Goal: Task Accomplishment & Management: Complete application form

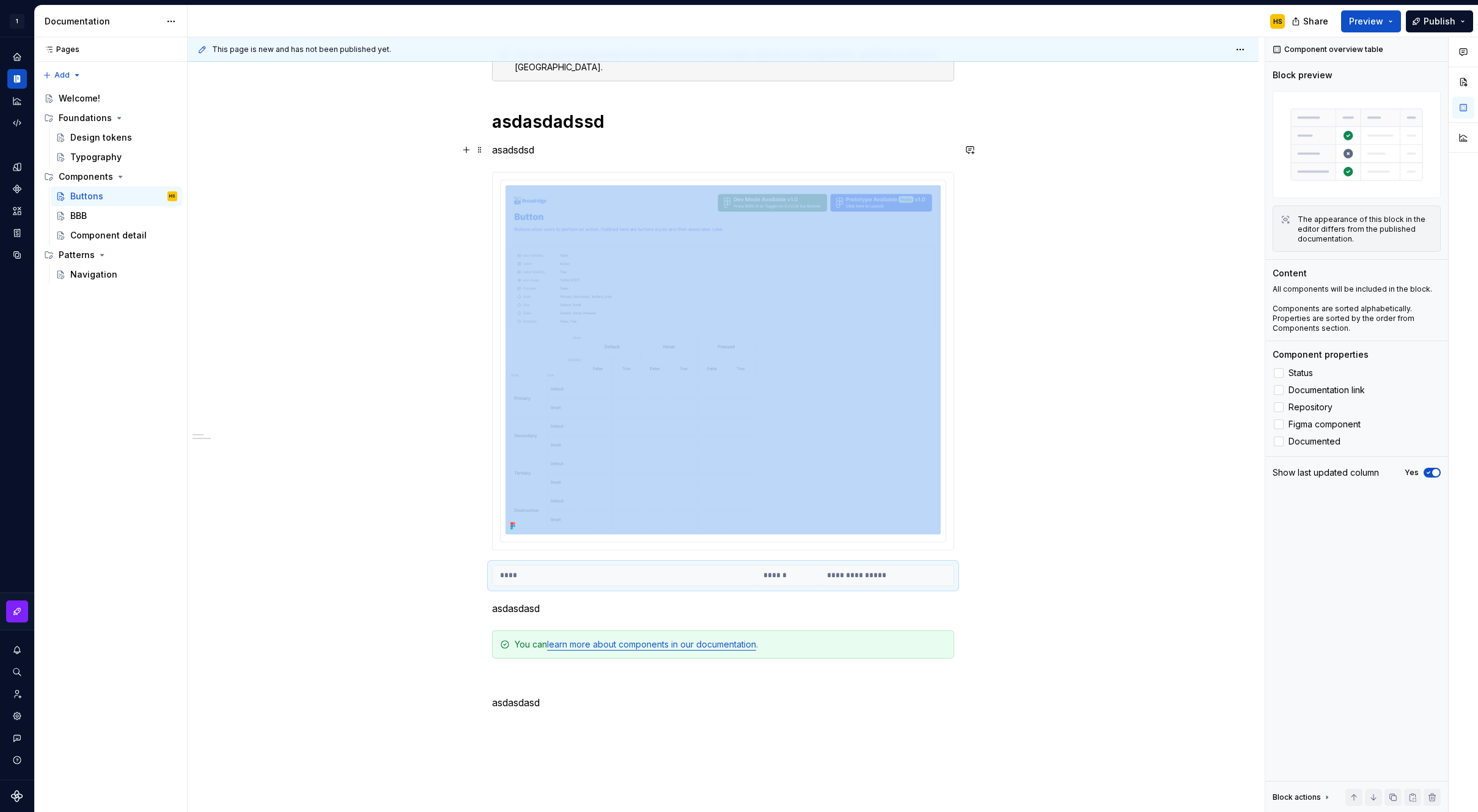
scroll to position [285, 0]
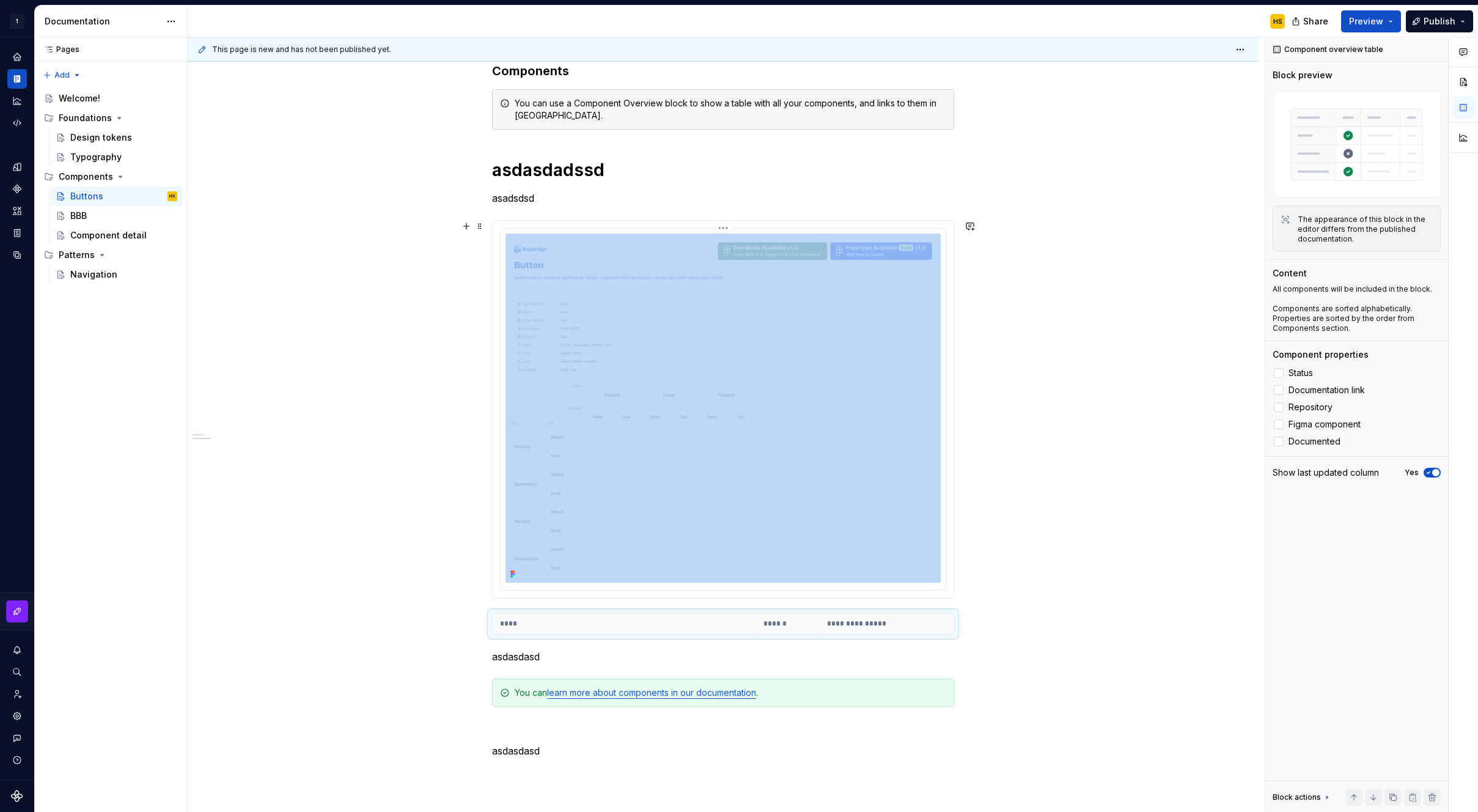
click at [787, 370] on img at bounding box center [723, 408] width 435 height 350
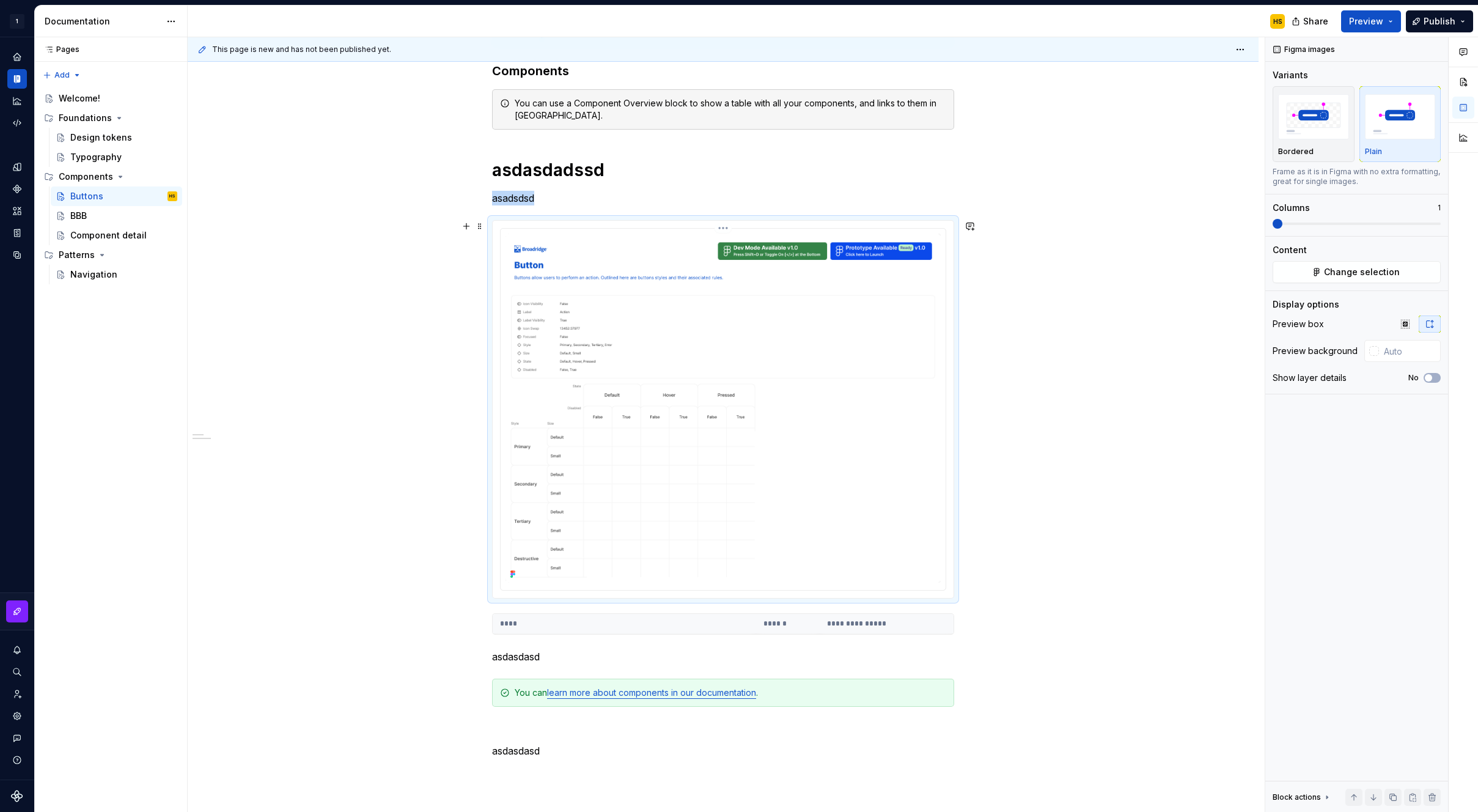
click at [911, 367] on img at bounding box center [723, 408] width 435 height 350
click at [666, 195] on p "asadsdsd" at bounding box center [723, 198] width 462 height 15
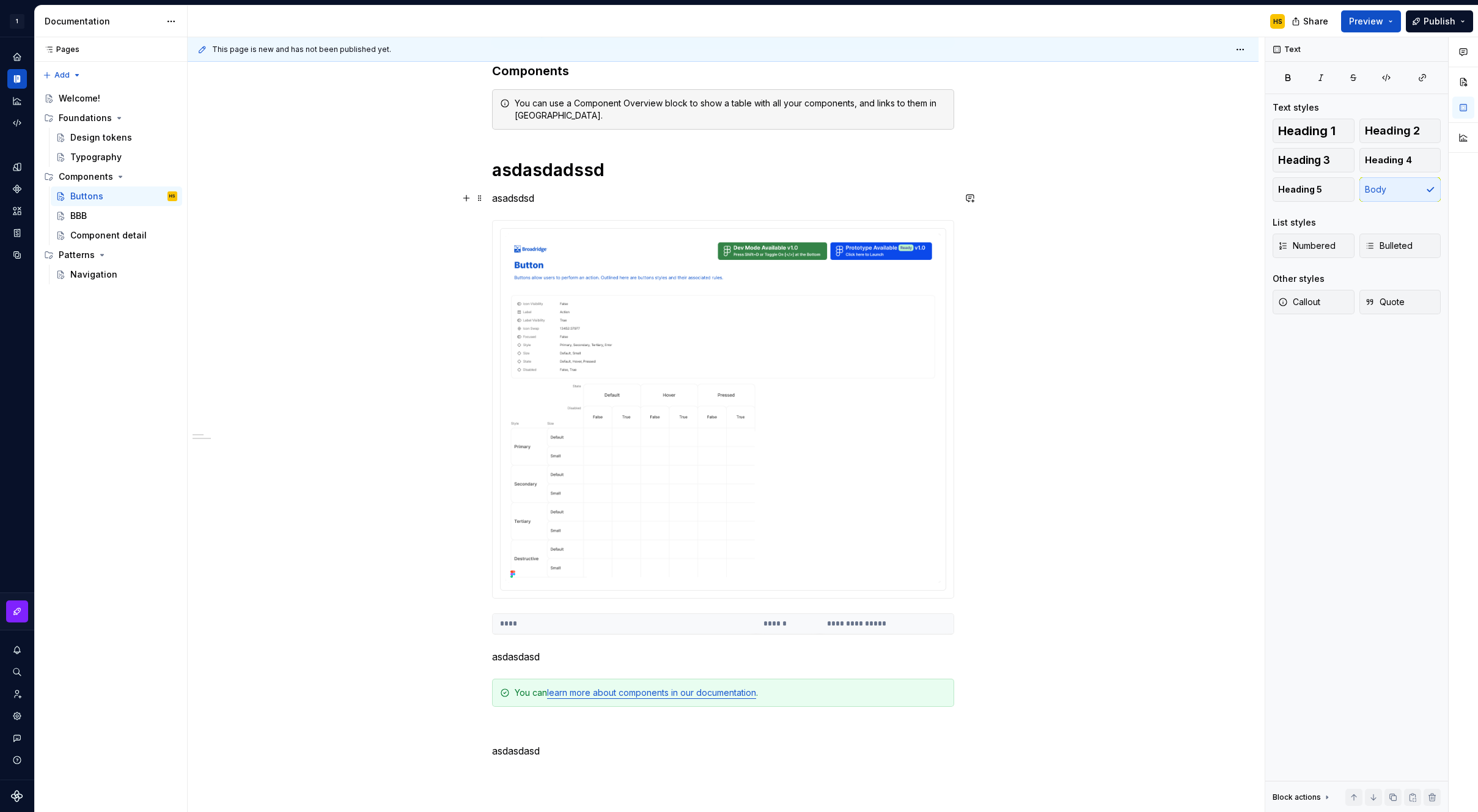
click at [711, 193] on p "asadsdsd" at bounding box center [723, 198] width 462 height 15
click at [676, 205] on div "**********" at bounding box center [723, 356] width 462 height 805
click at [669, 199] on p "asadsdsd" at bounding box center [723, 198] width 462 height 15
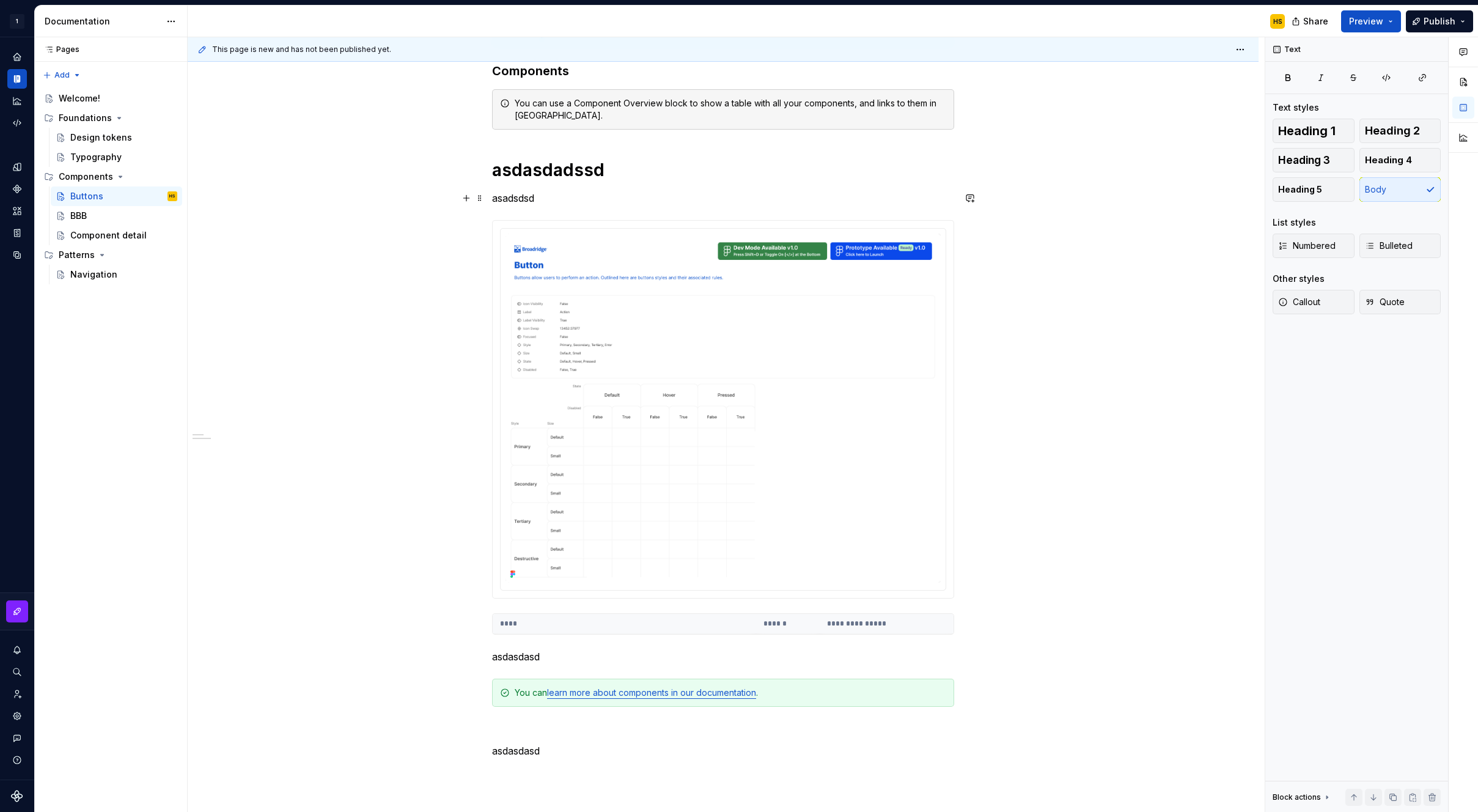
click at [669, 199] on p "asadsdsd" at bounding box center [723, 198] width 462 height 15
click at [501, 197] on p "asadsdsd" at bounding box center [723, 198] width 462 height 15
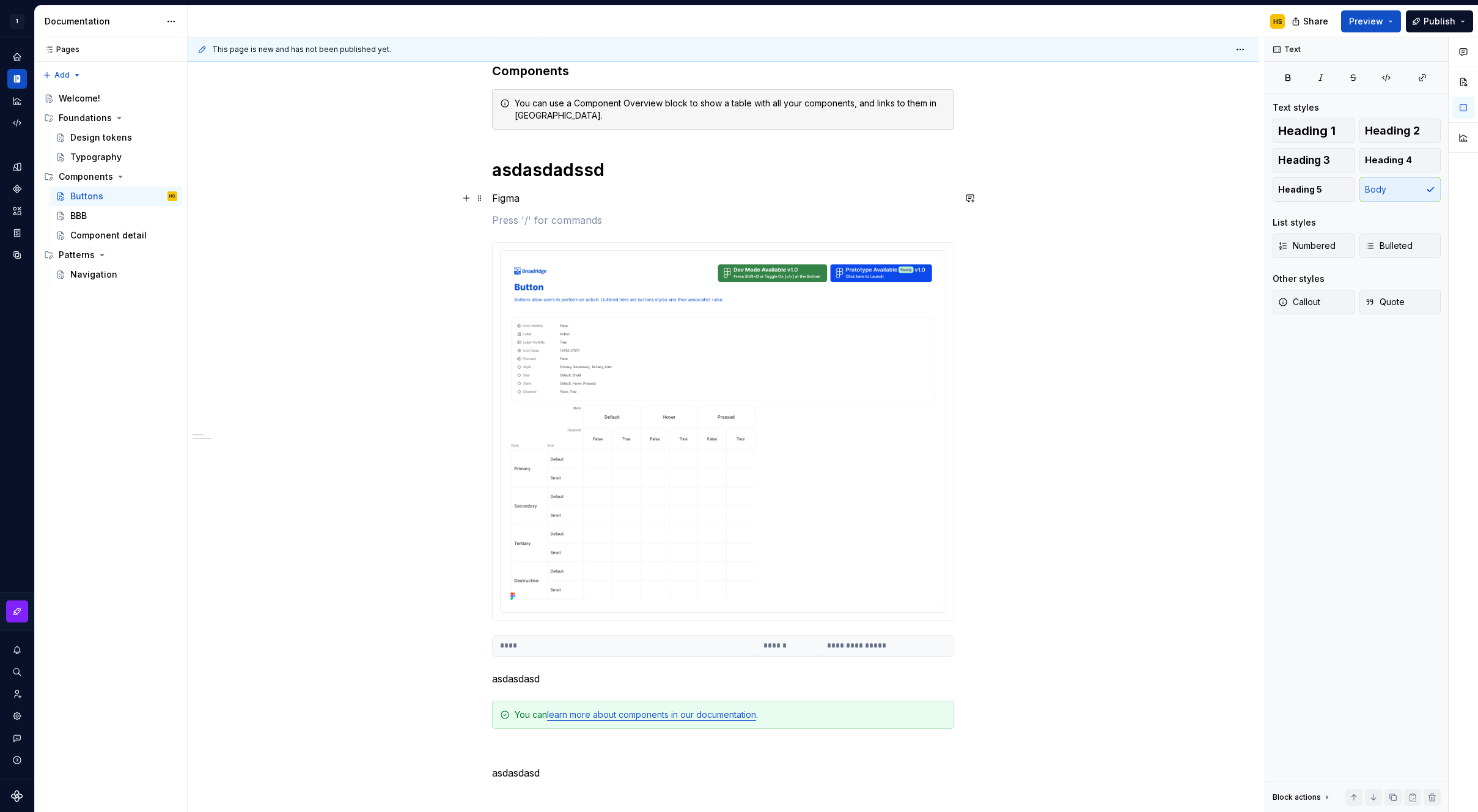
click at [588, 203] on p "Figma" at bounding box center [723, 198] width 462 height 15
click at [557, 224] on p at bounding box center [723, 220] width 462 height 15
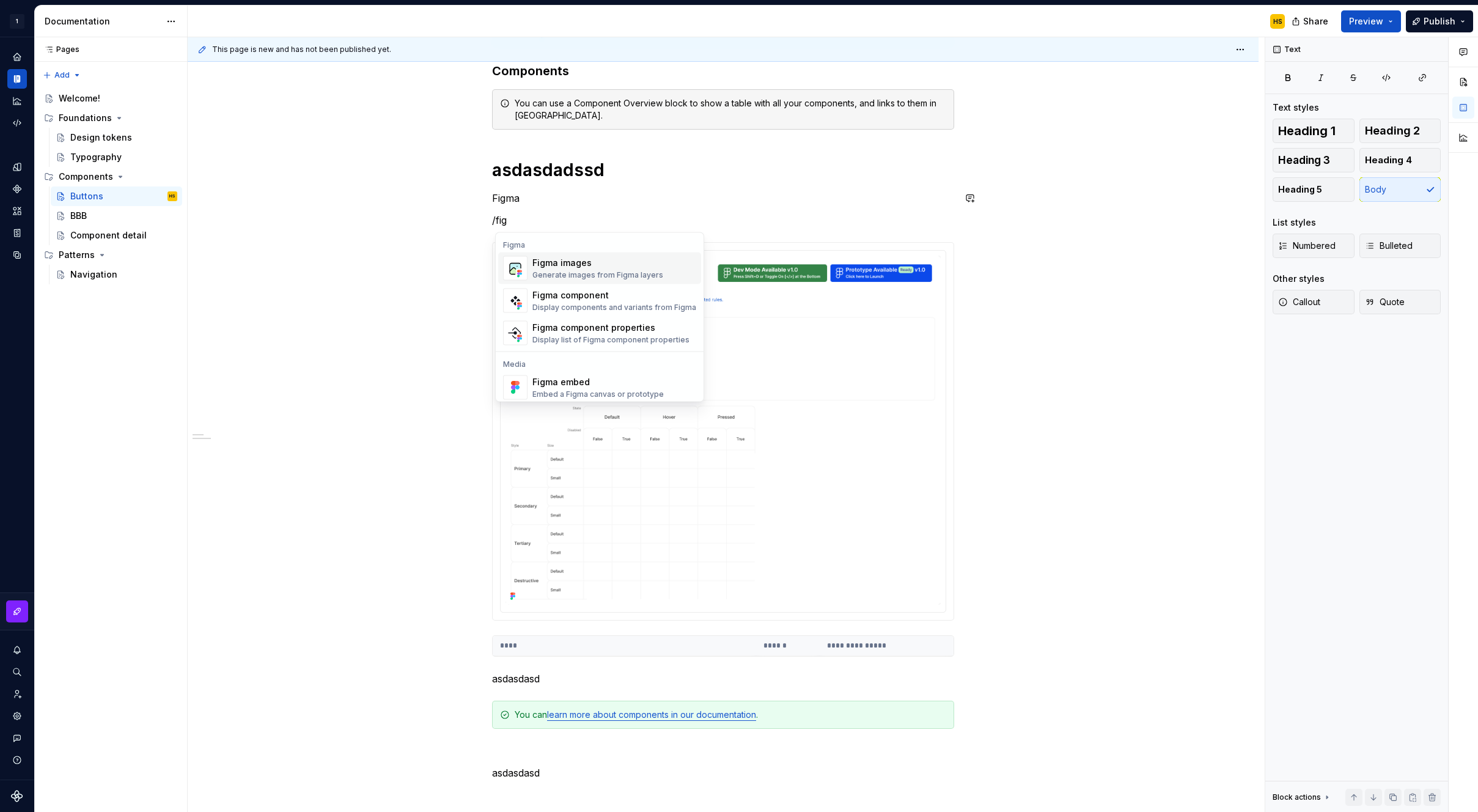
click at [634, 265] on div "Figma images" at bounding box center [598, 263] width 131 height 12
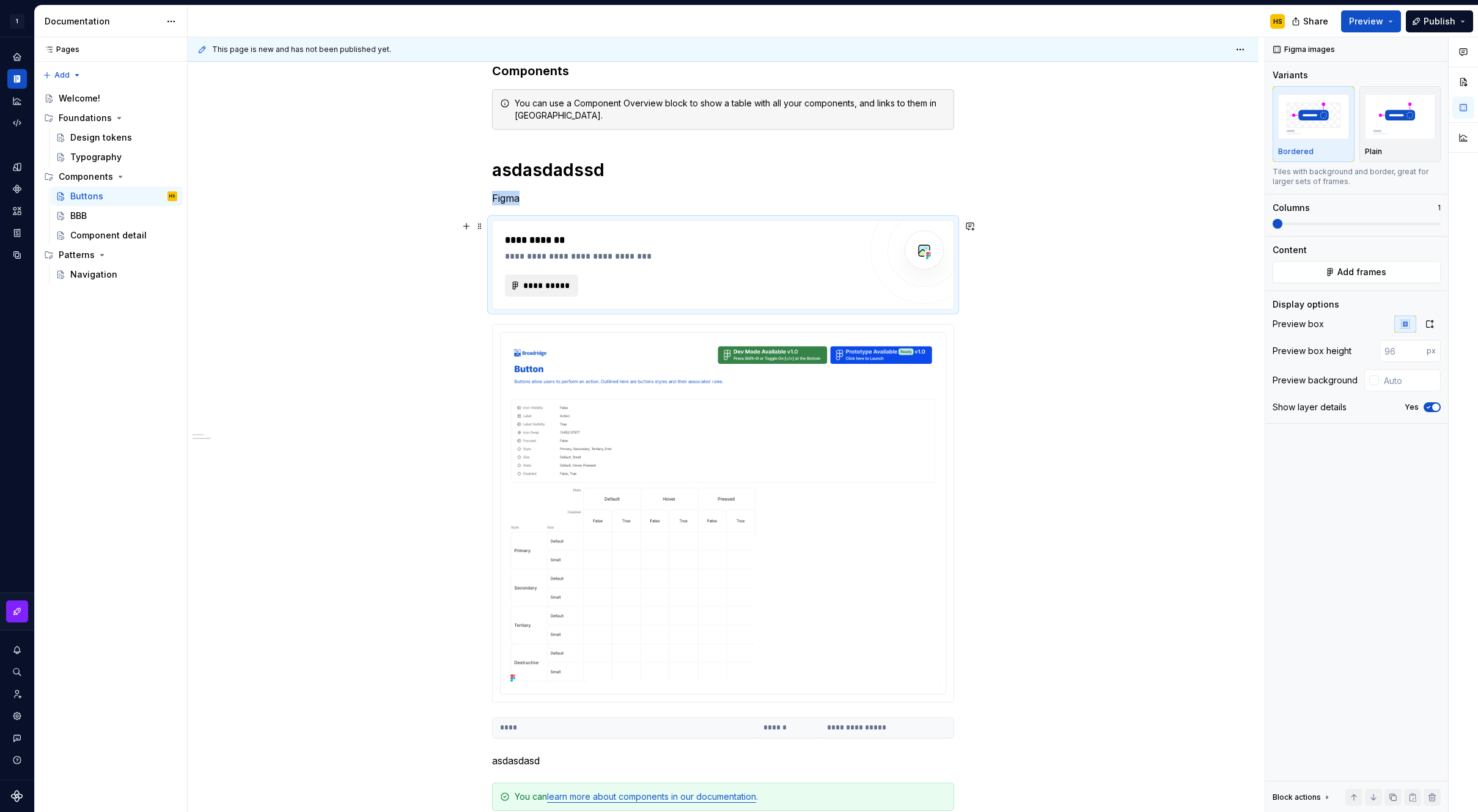
click at [553, 289] on span "**********" at bounding box center [547, 285] width 48 height 12
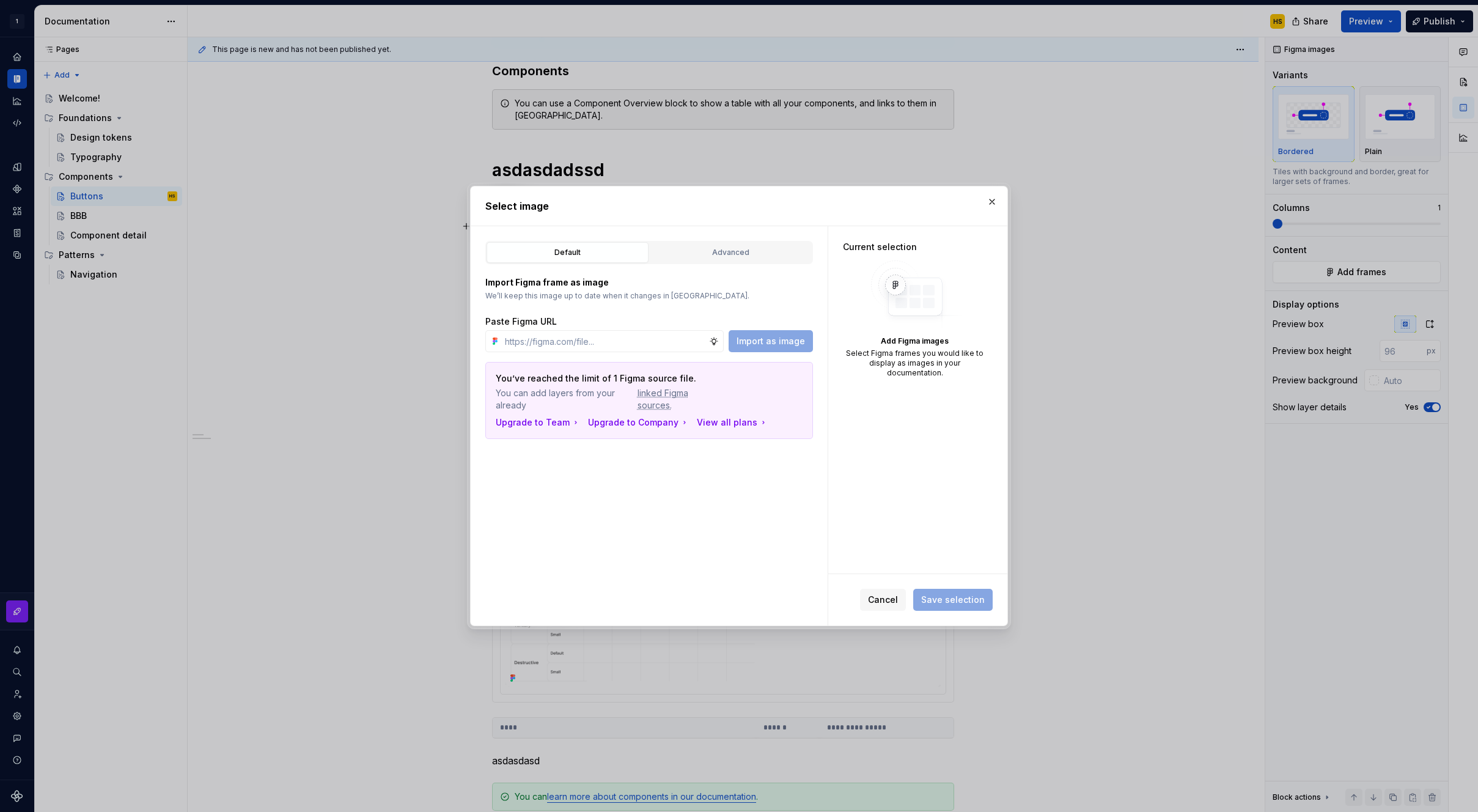
type textarea "*"
type input "https://www.figma.com/design/MC7XKte0AGJVcnU6AGxn3z/One-Broadbridge-Design-Syst…"
click at [706, 259] on button "Advanced" at bounding box center [730, 252] width 162 height 21
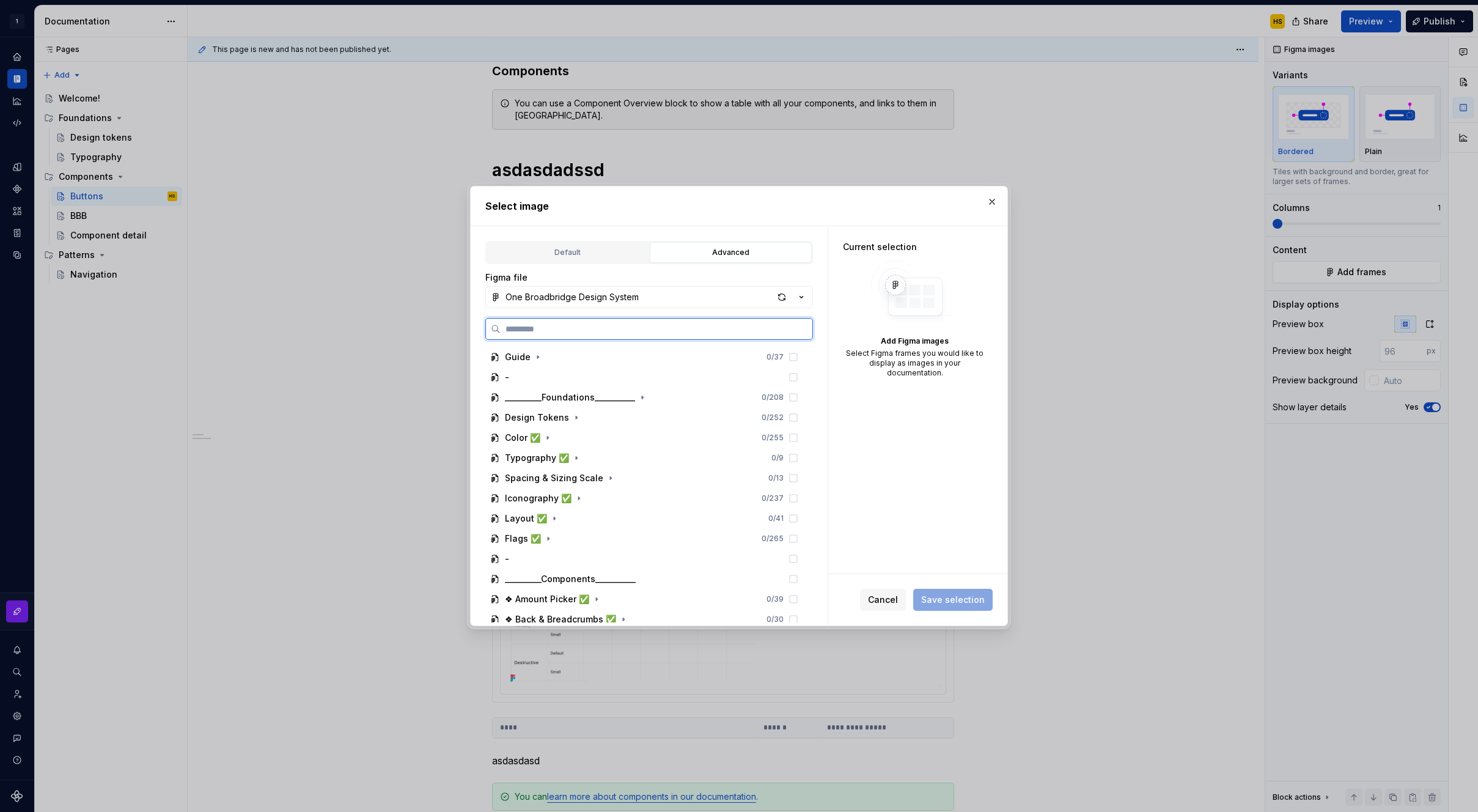
click at [608, 331] on input "search" at bounding box center [656, 329] width 312 height 12
paste input "**********"
type input "**********"
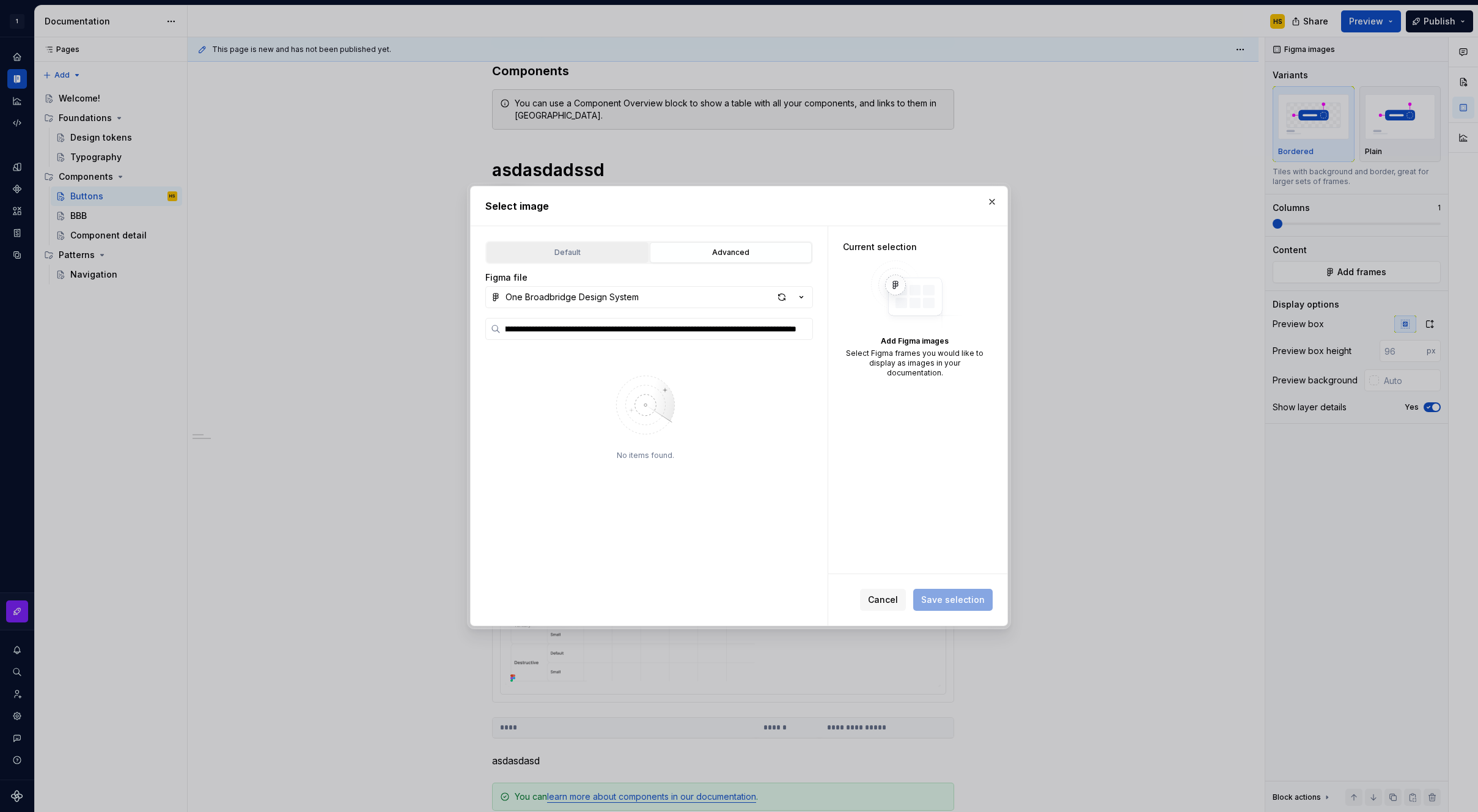
click at [608, 259] on button "Default" at bounding box center [567, 252] width 162 height 21
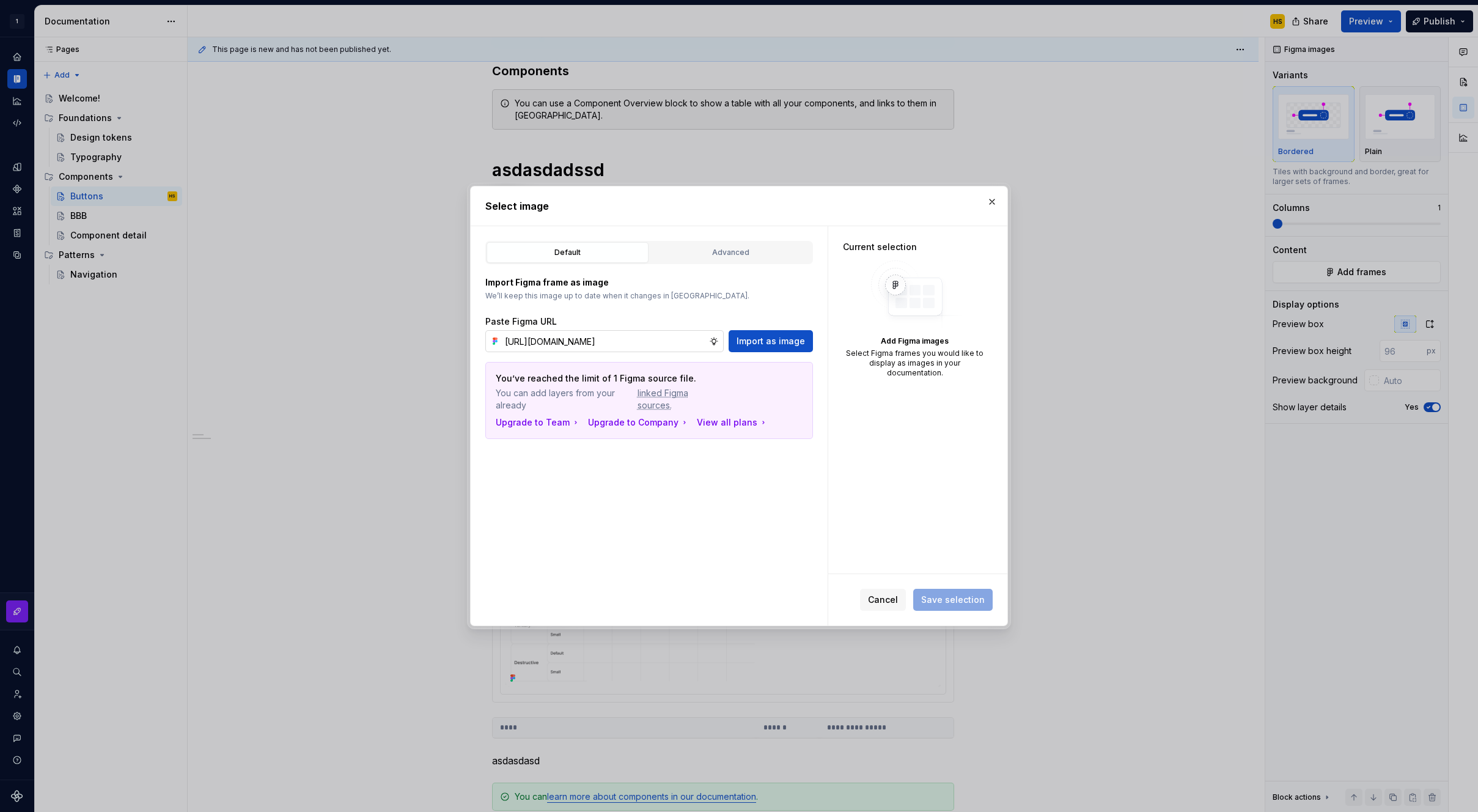
click at [627, 340] on input "https://www.figma.com/design/MC7XKte0AGJVcnU6AGxn3z/One-Broadbridge-Design-Syst…" at bounding box center [605, 341] width 209 height 22
click at [710, 423] on div "View all plans" at bounding box center [733, 422] width 72 height 12
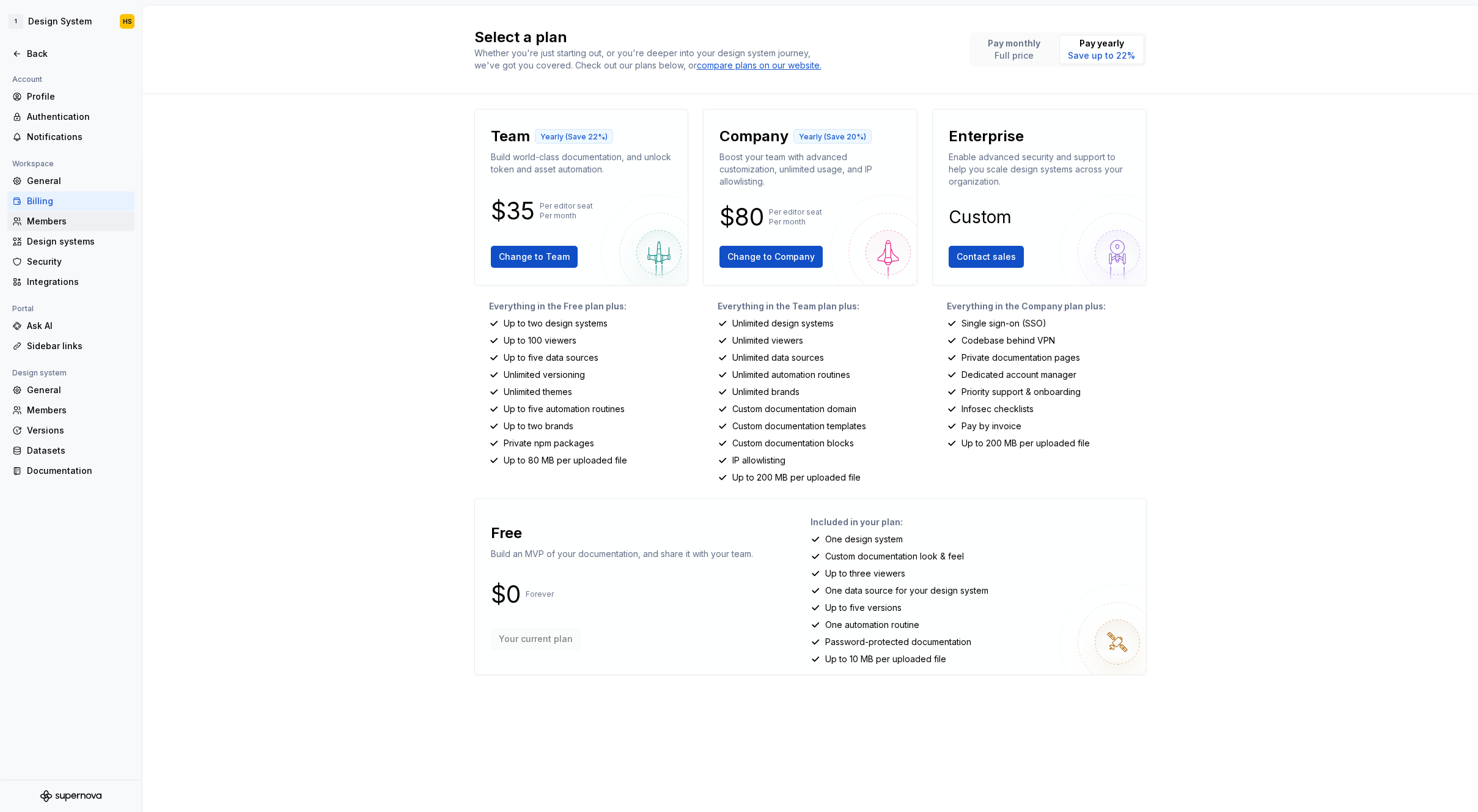
click at [35, 228] on div "Members" at bounding box center [71, 222] width 127 height 20
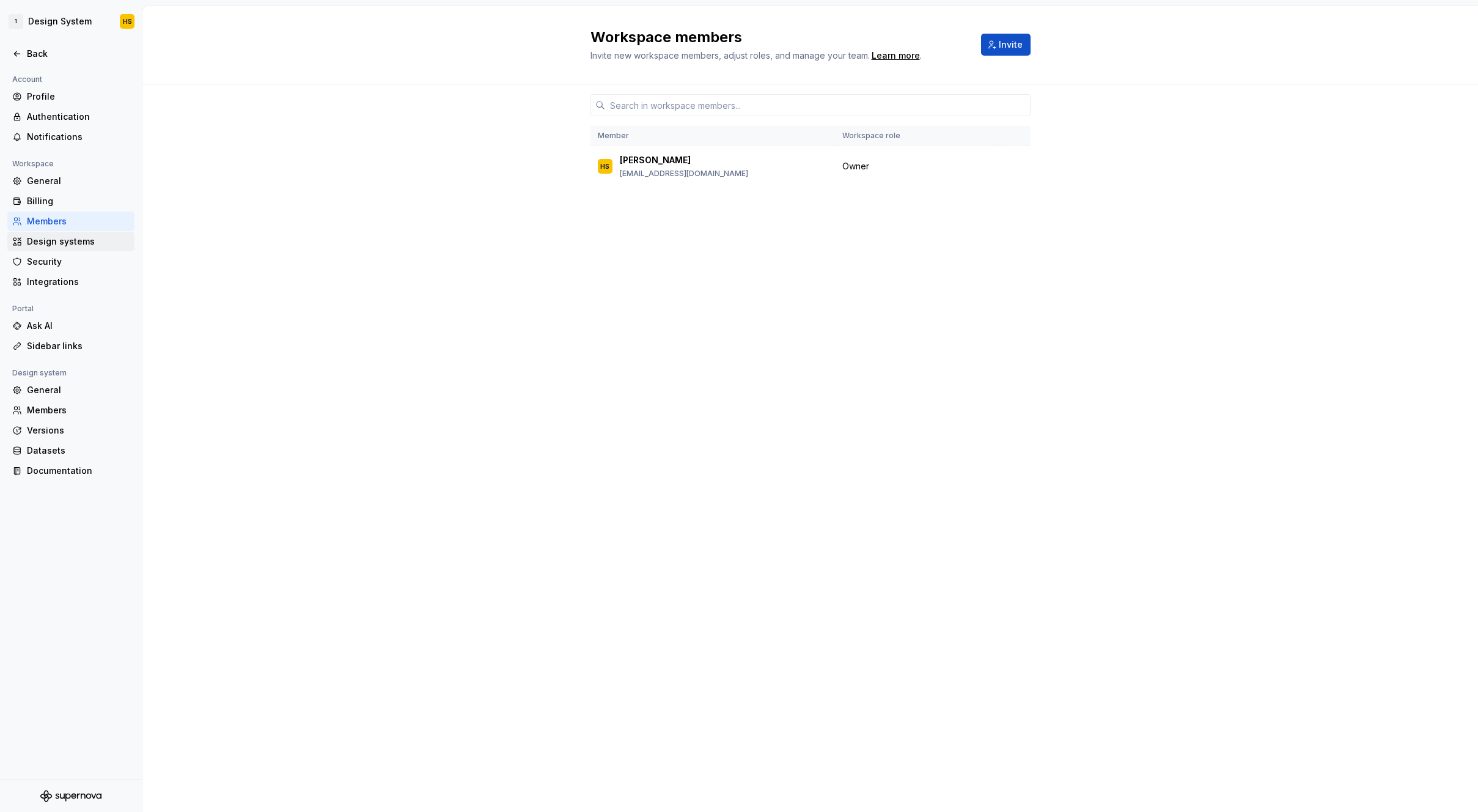
click at [93, 238] on div "Design systems" at bounding box center [78, 242] width 103 height 12
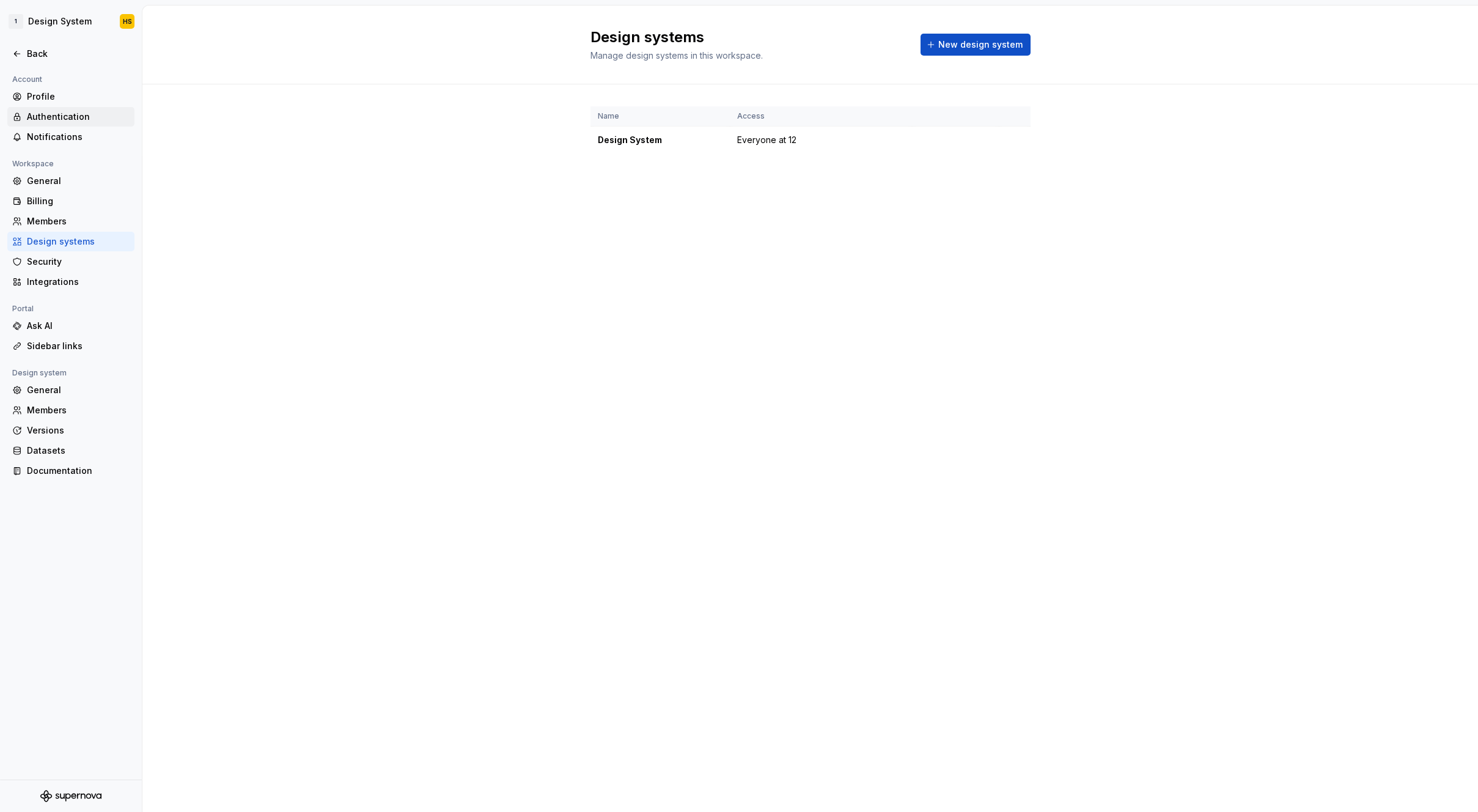
click at [77, 124] on div "Authentication" at bounding box center [71, 117] width 127 height 20
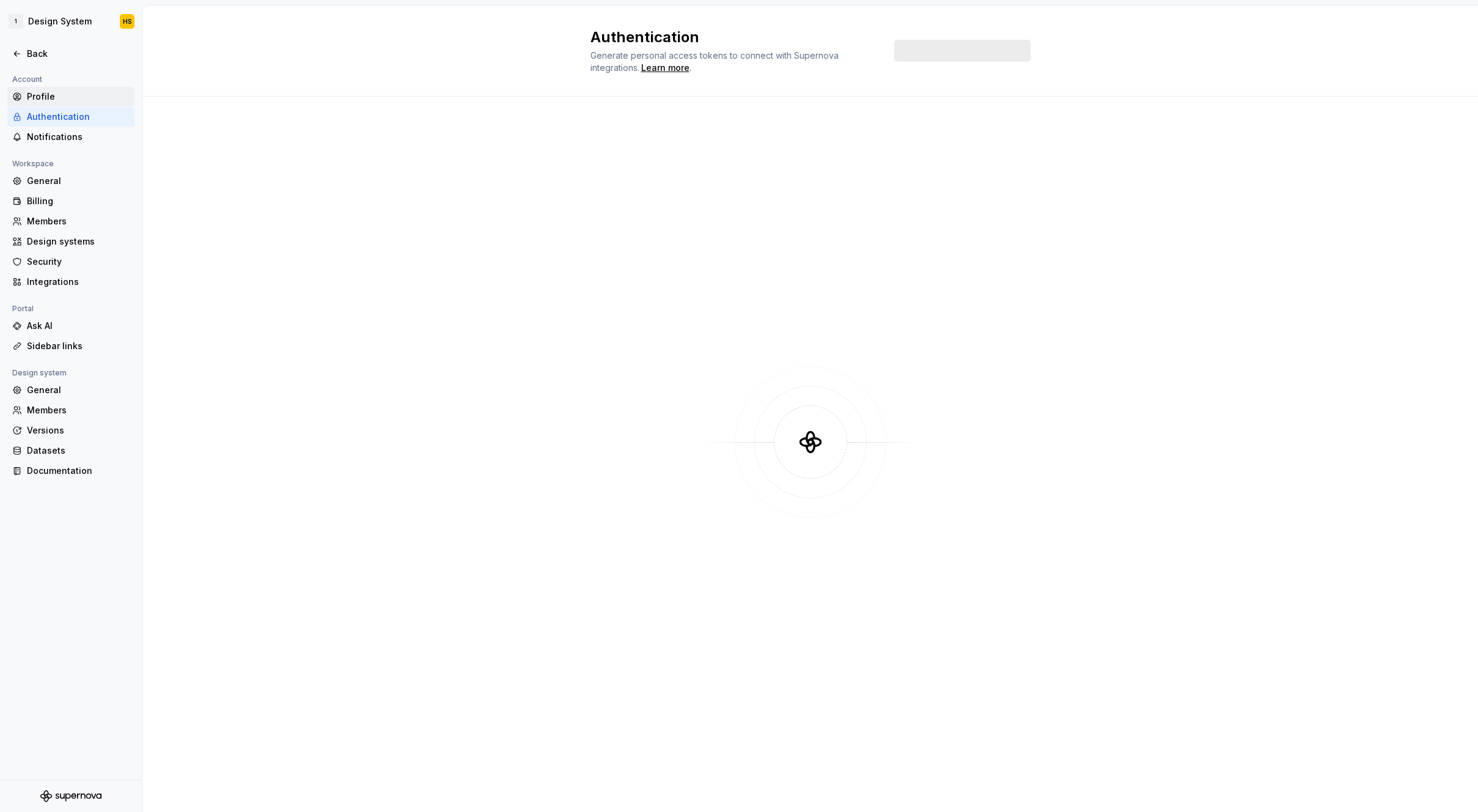
click at [92, 103] on div "Profile" at bounding box center [71, 96] width 127 height 20
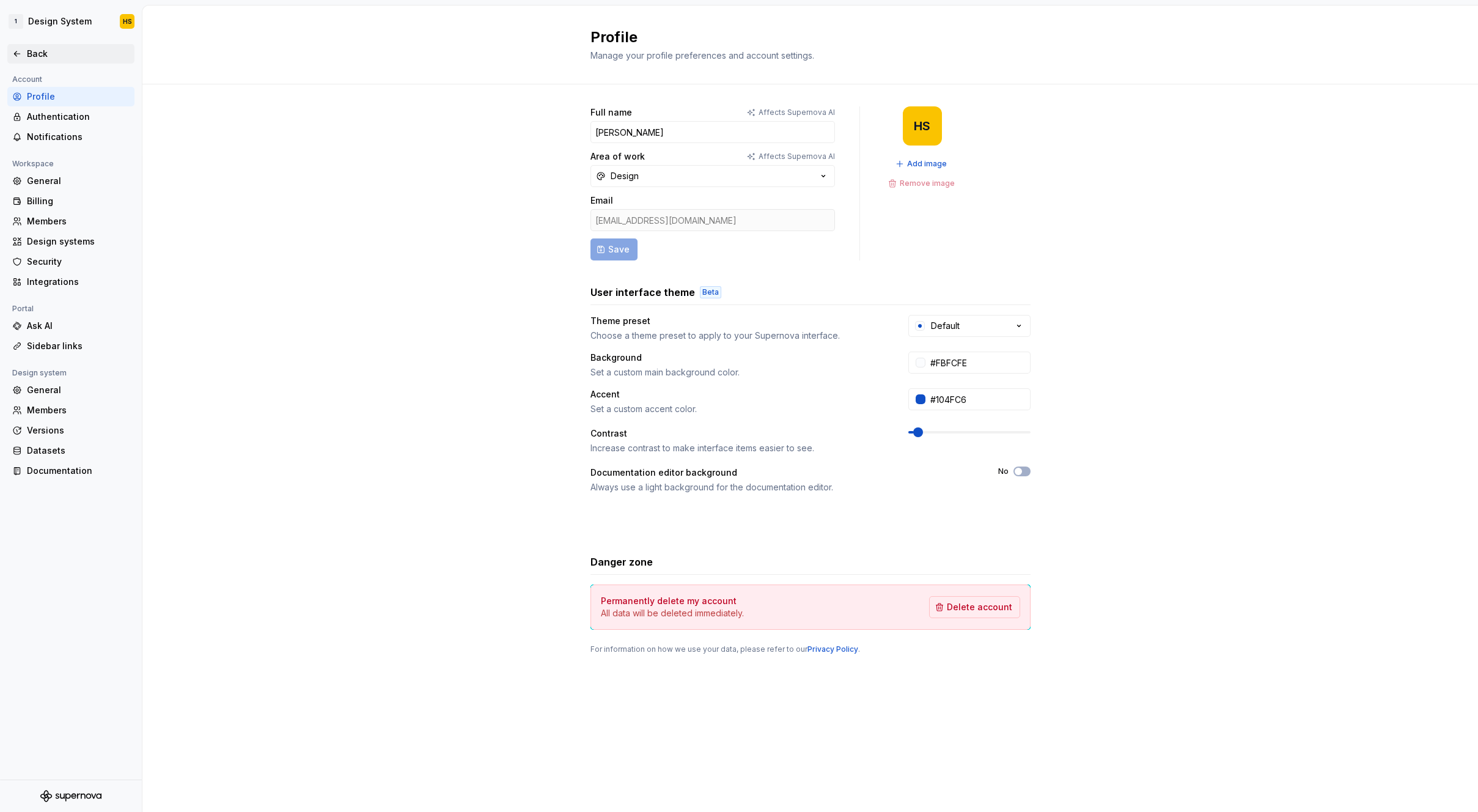
click at [77, 55] on div "Back" at bounding box center [78, 54] width 103 height 12
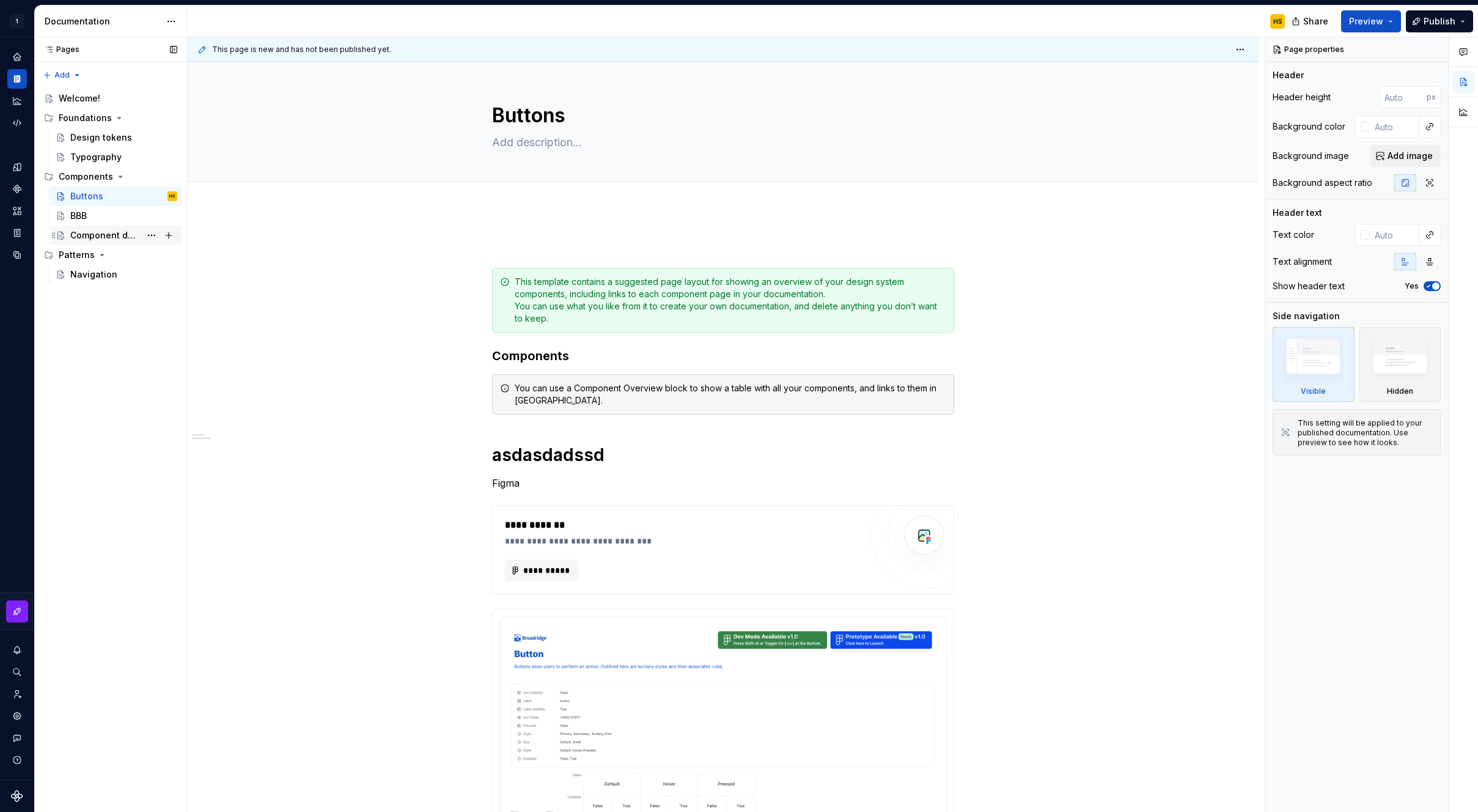
click at [120, 242] on div "Component detail" at bounding box center [124, 235] width 107 height 17
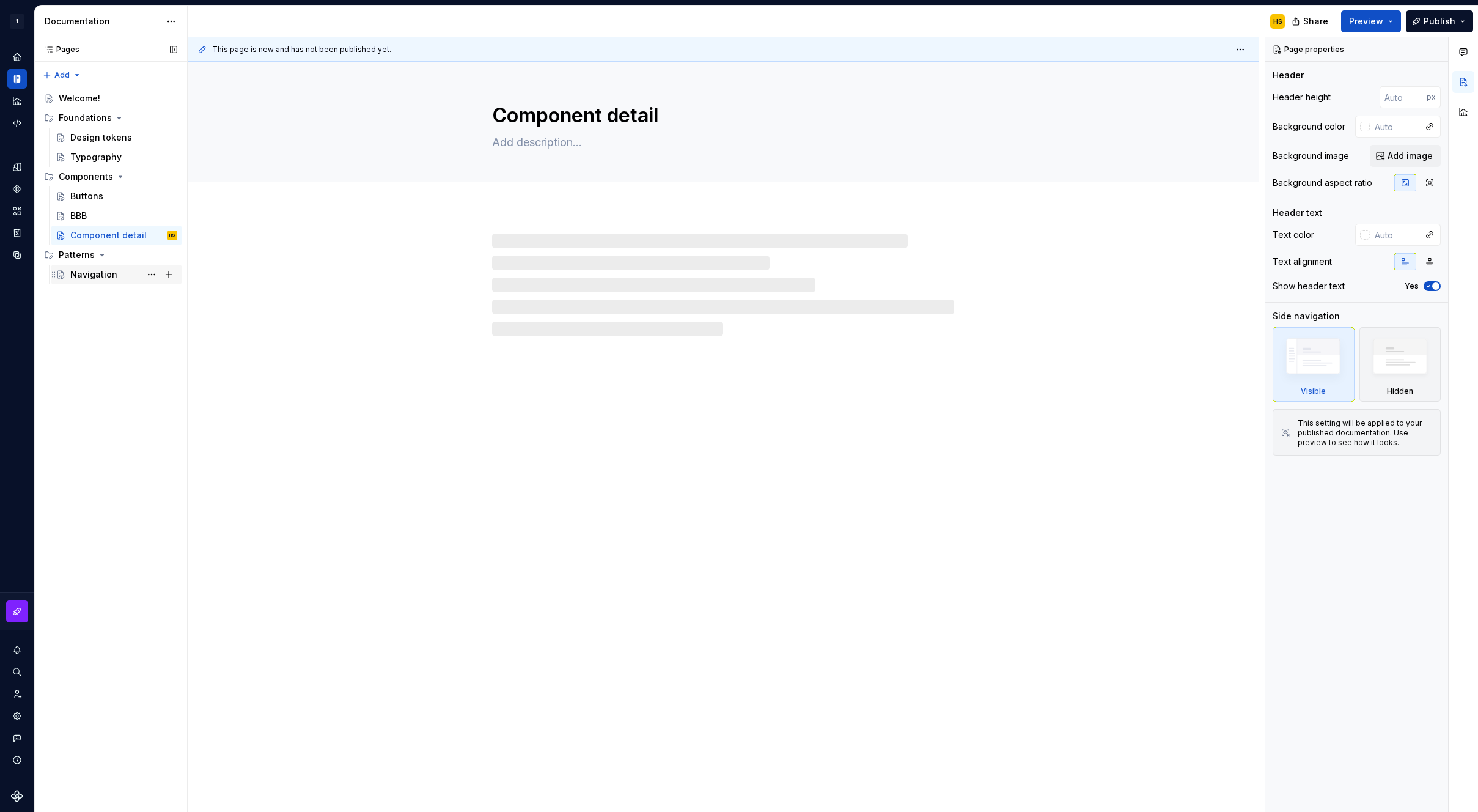
click at [107, 279] on div "Navigation" at bounding box center [93, 275] width 47 height 12
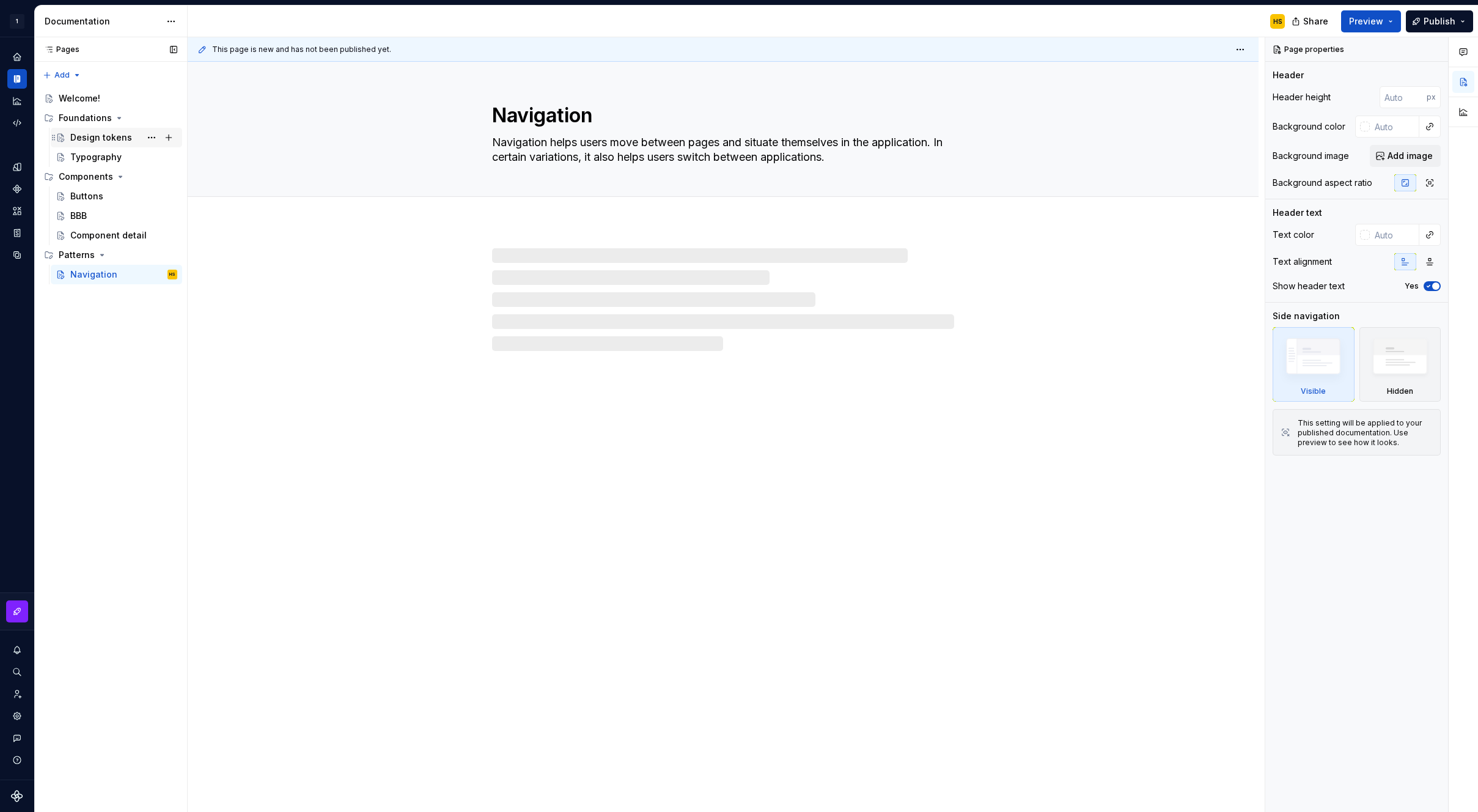
click at [115, 141] on div "Design tokens" at bounding box center [101, 137] width 62 height 12
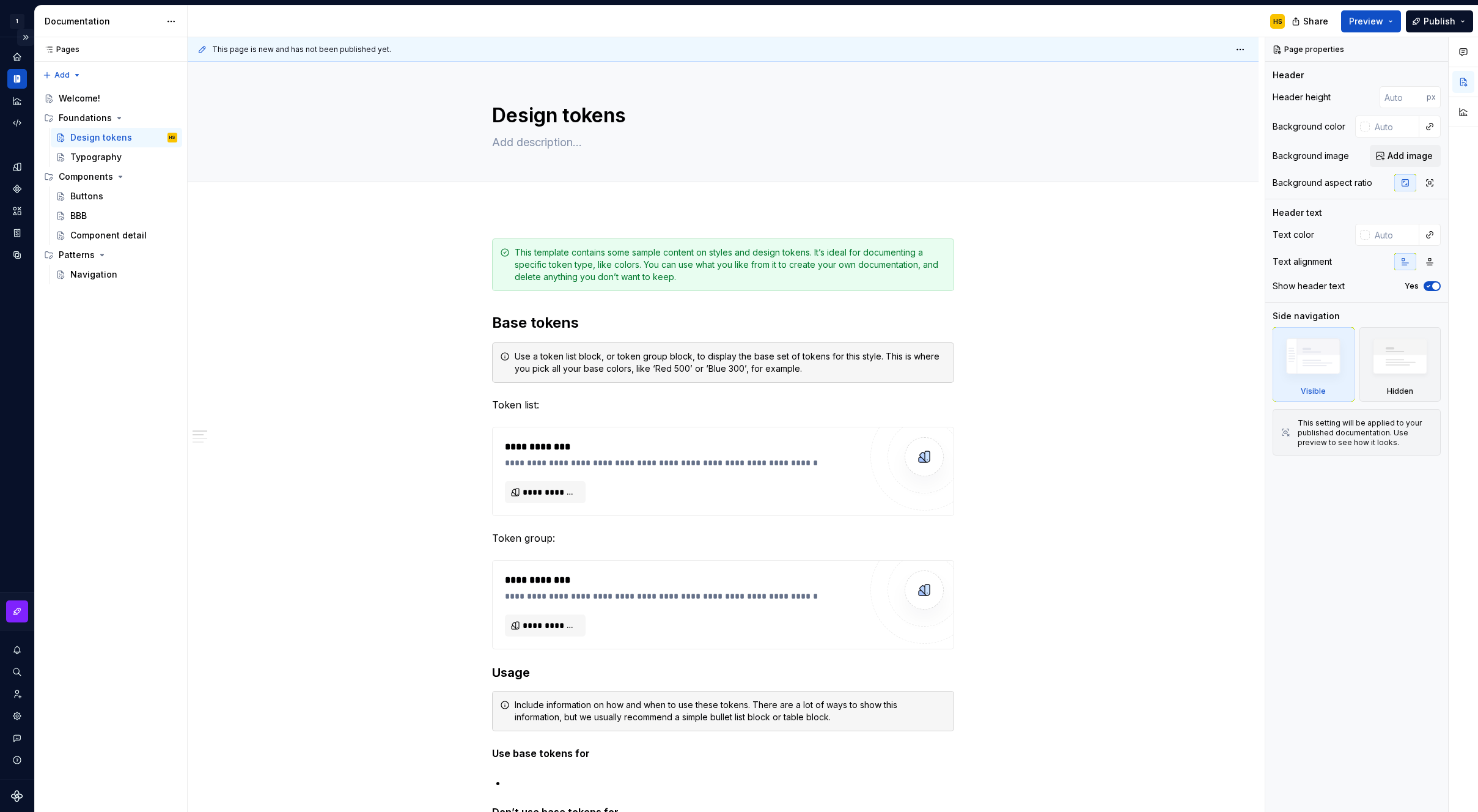
click at [26, 37] on button "Expand sidebar" at bounding box center [26, 37] width 17 height 17
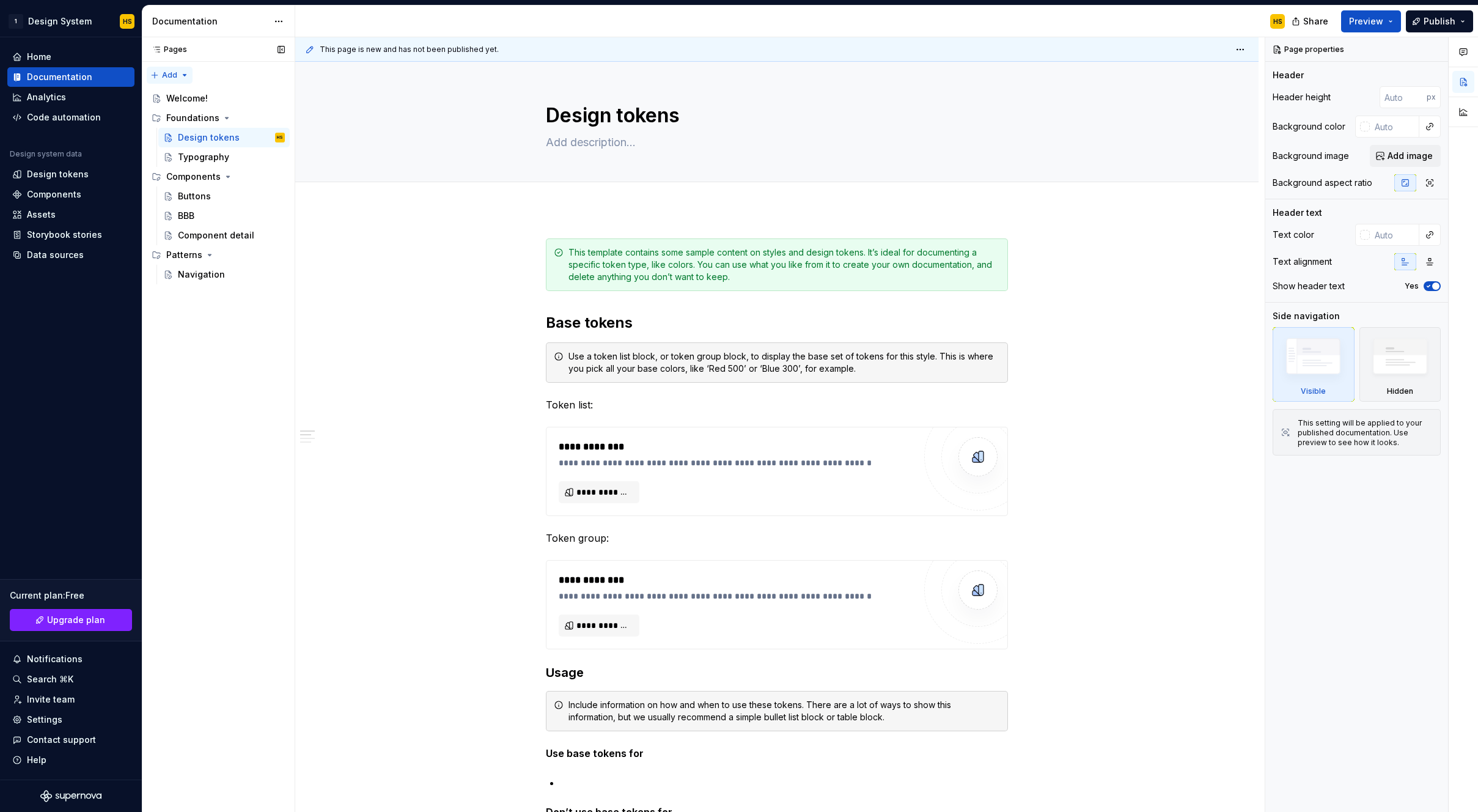
type textarea "*"
click at [88, 118] on div "Code automation" at bounding box center [64, 117] width 74 height 12
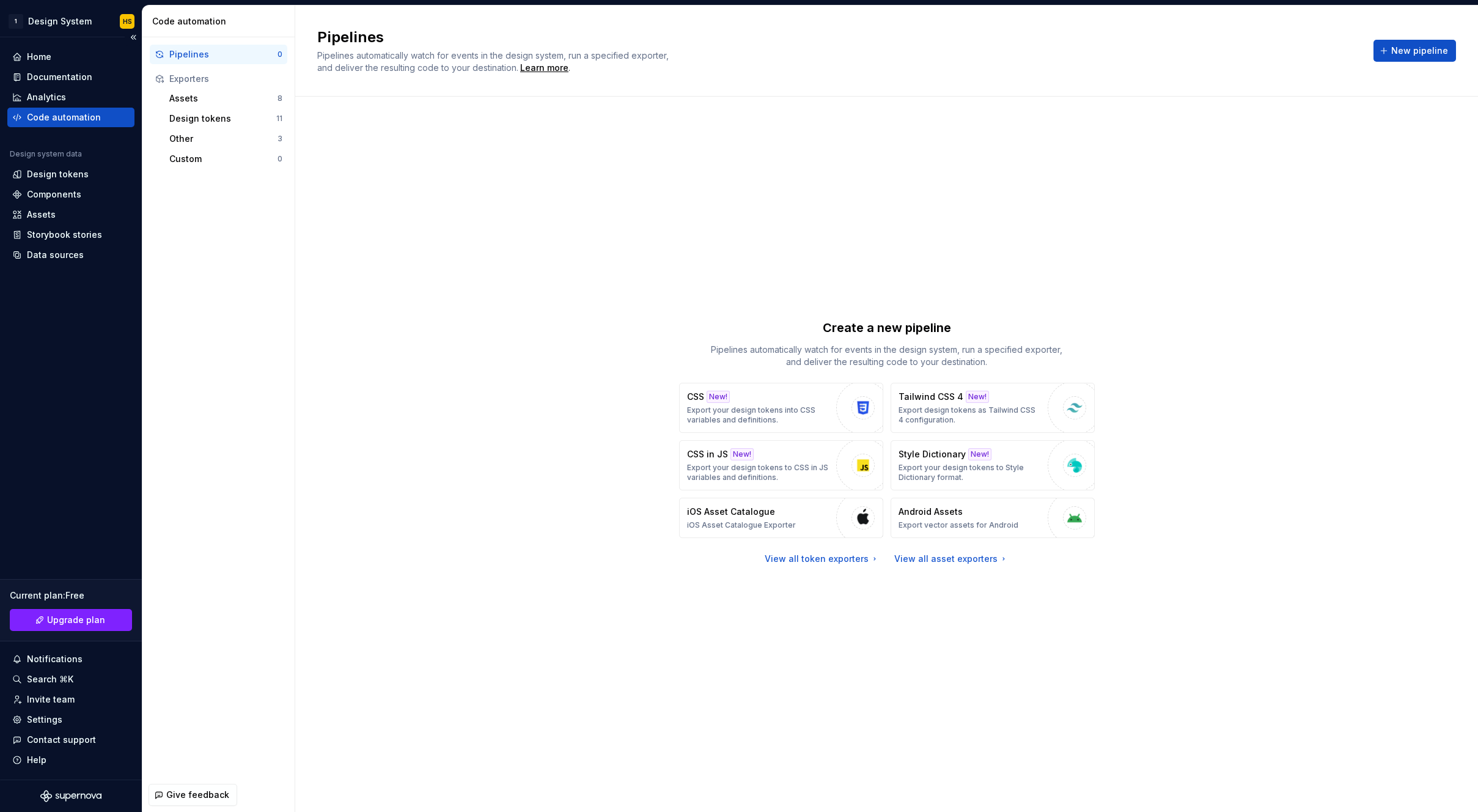
click at [81, 802] on div at bounding box center [71, 796] width 142 height 32
click at [81, 796] on icon "Supernova Logo" at bounding box center [83, 796] width 5 height 6
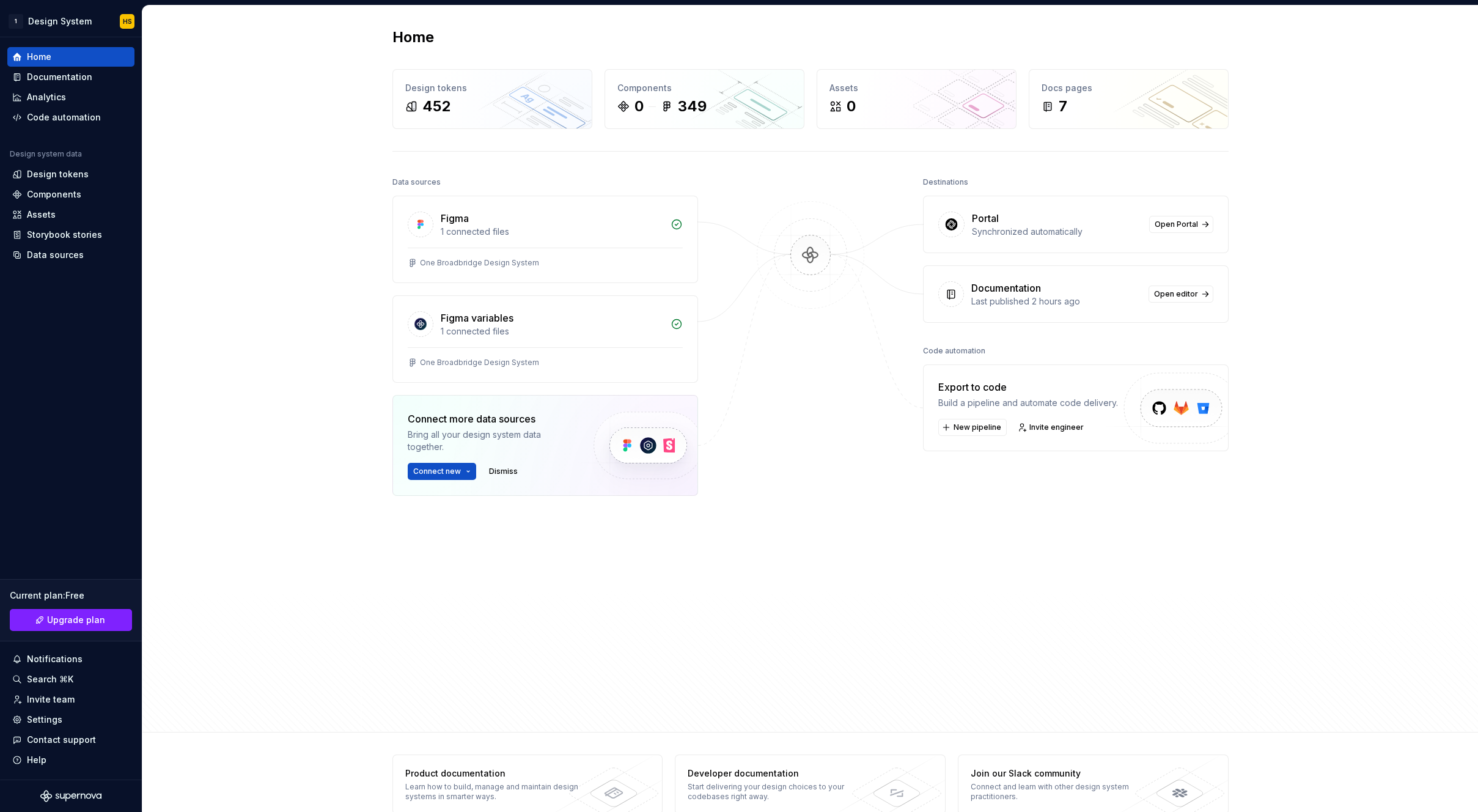
click at [837, 461] on div at bounding box center [810, 417] width 122 height 487
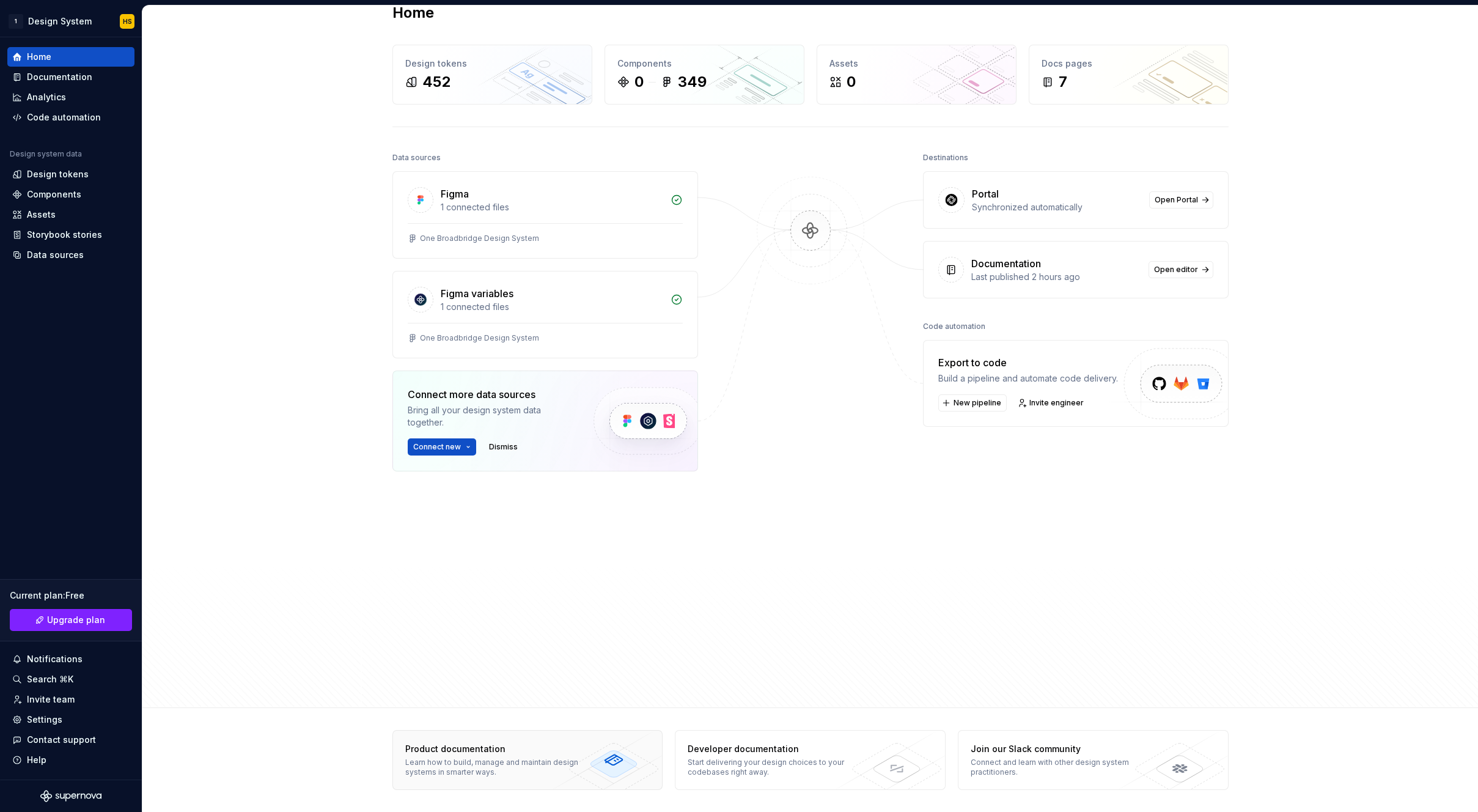
click at [510, 751] on div "Product documentation" at bounding box center [495, 749] width 178 height 12
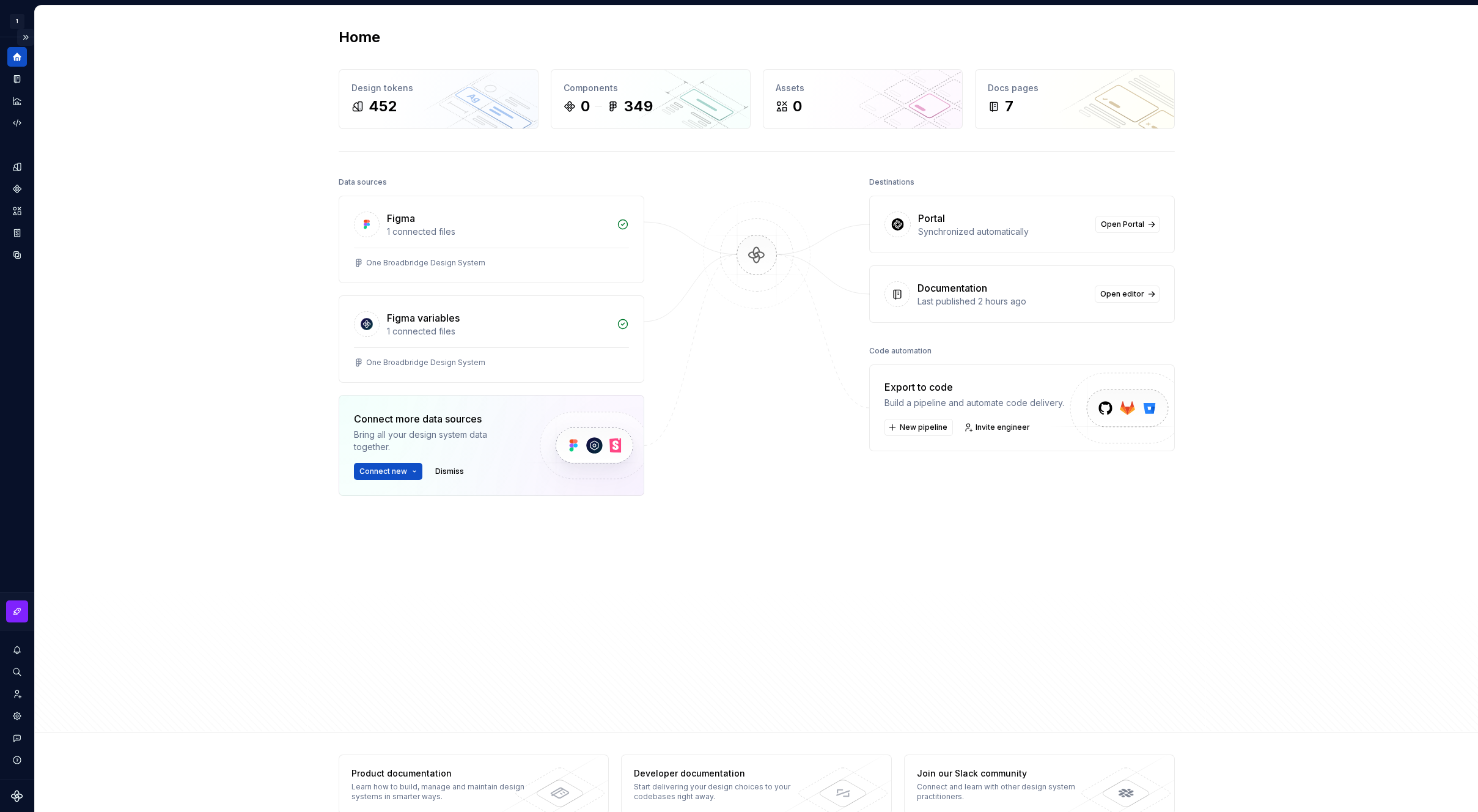
click at [32, 35] on button "Expand sidebar" at bounding box center [26, 37] width 17 height 17
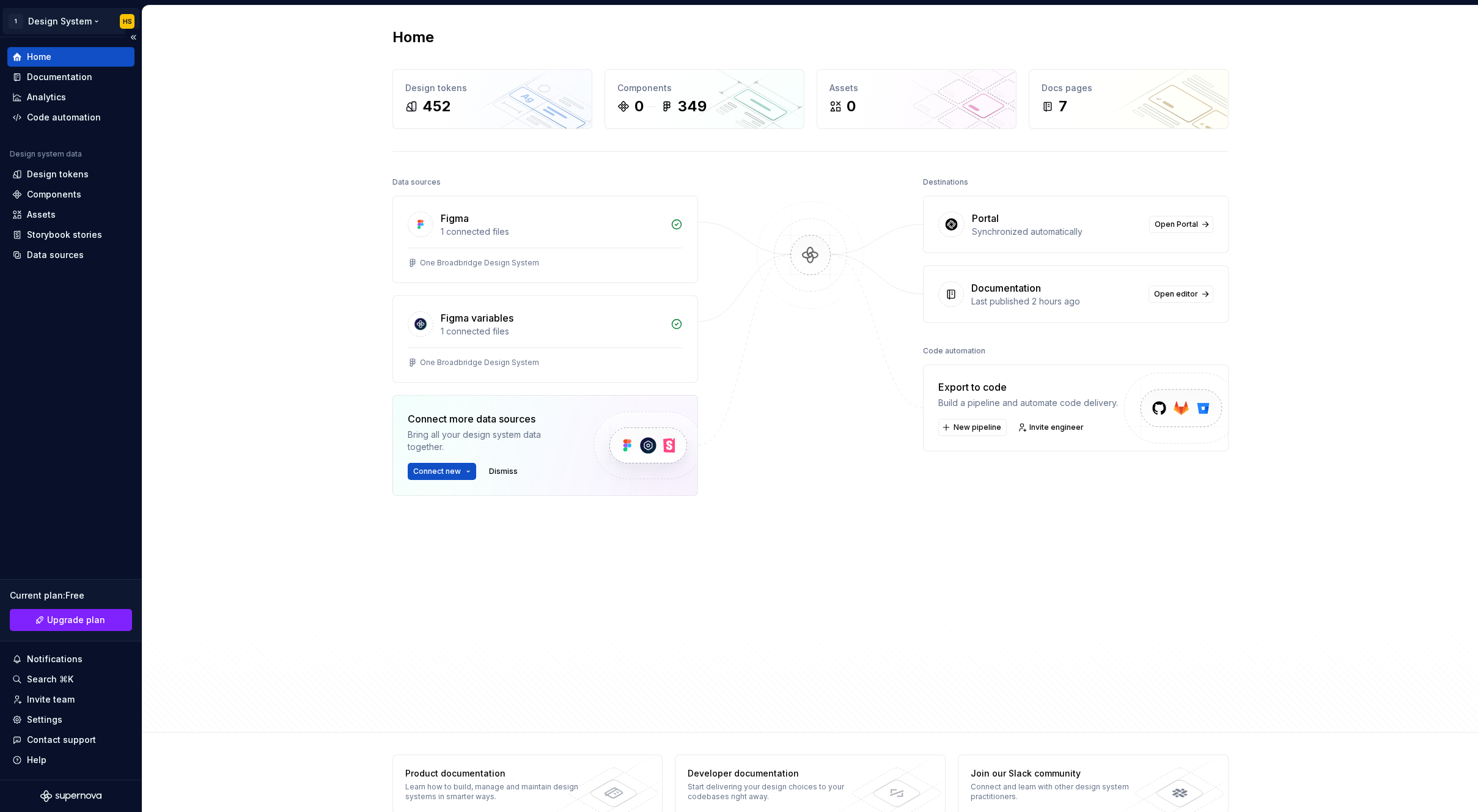
click at [127, 19] on html "1 Design System HS Home Documentation Analytics Code automation Design system d…" at bounding box center [739, 406] width 1478 height 812
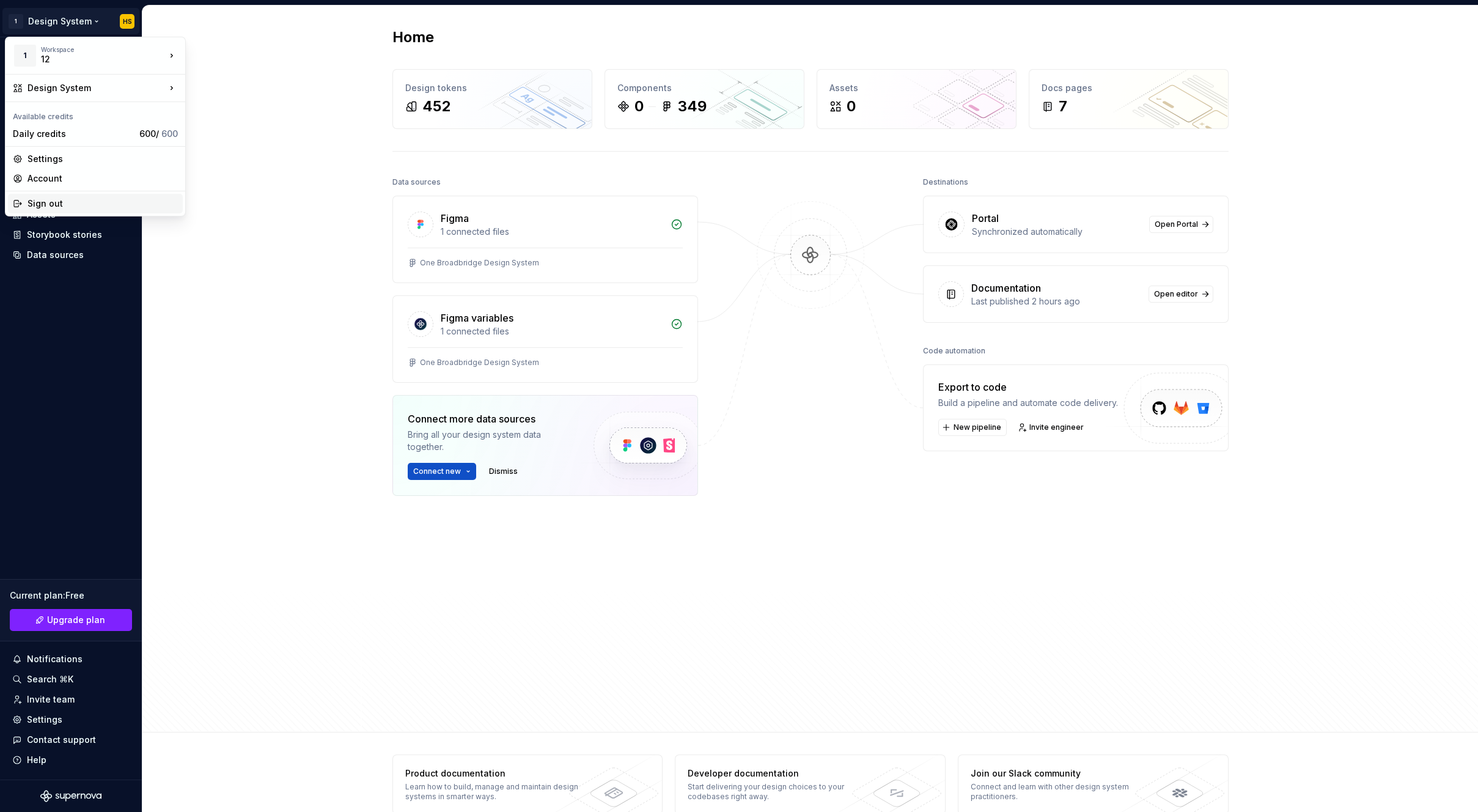
click at [77, 204] on div "Sign out" at bounding box center [102, 204] width 150 height 12
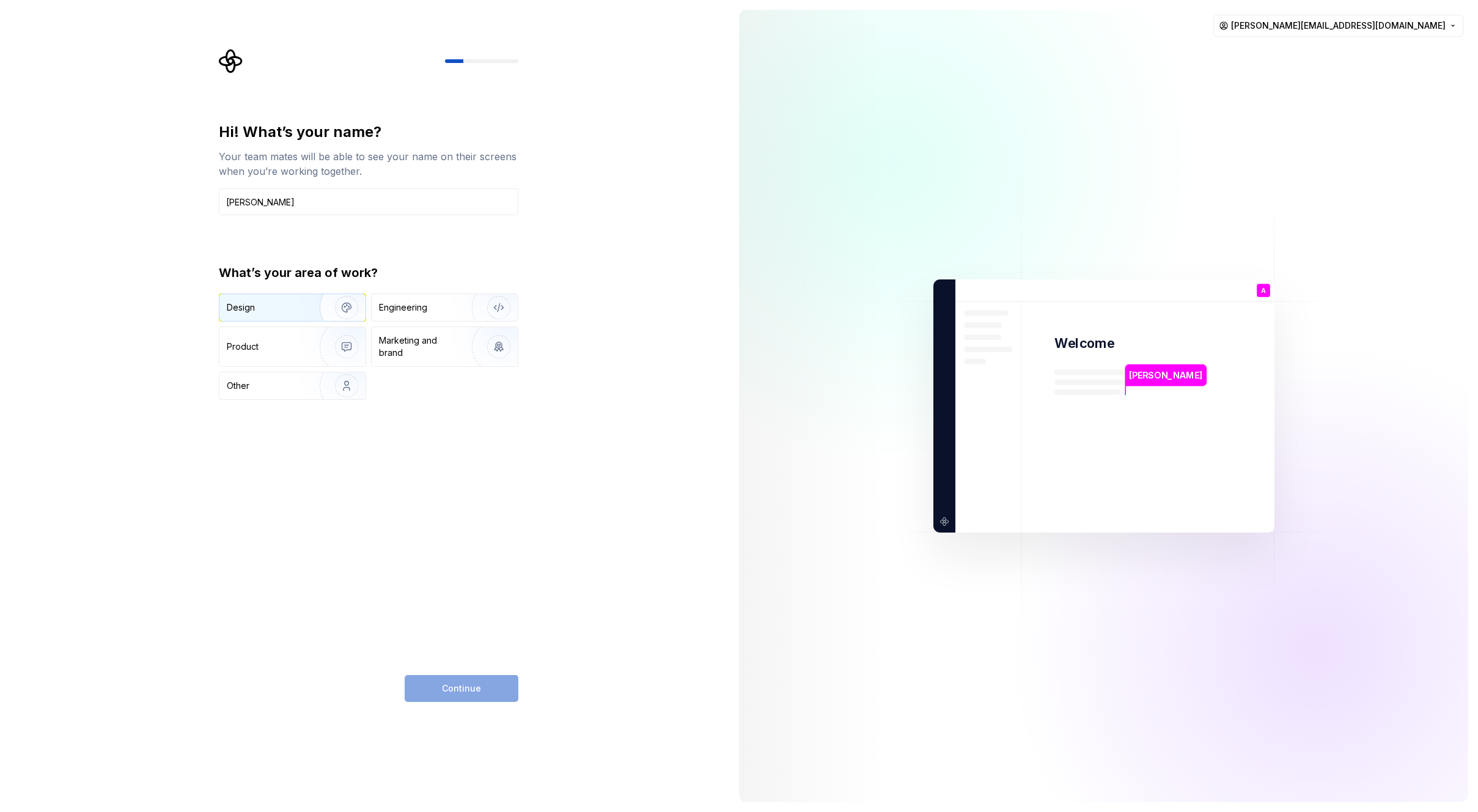
type input "[PERSON_NAME]"
click at [303, 307] on img "button" at bounding box center [338, 307] width 78 height 82
click at [467, 685] on span "Continue" at bounding box center [461, 688] width 39 height 12
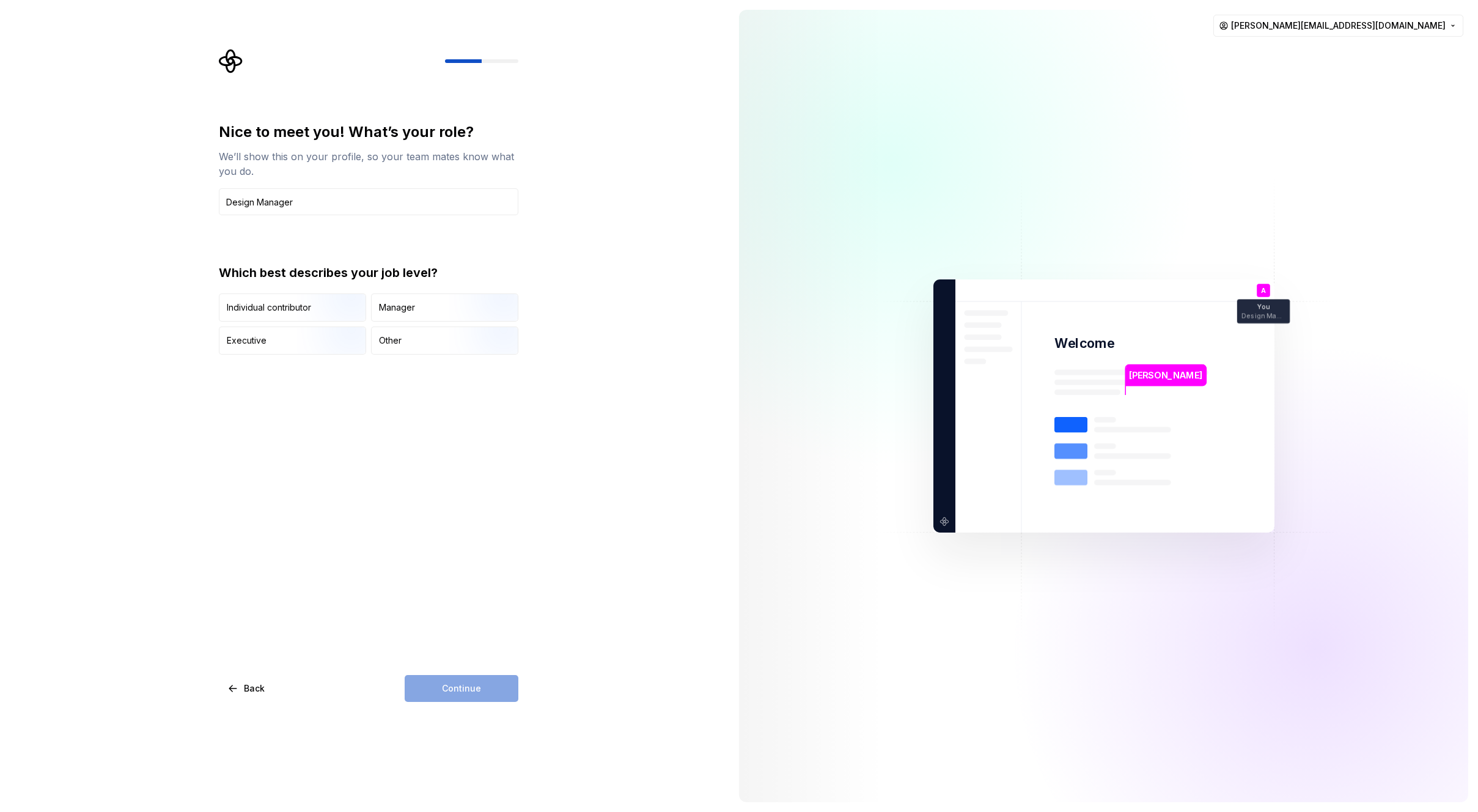
type input "Design Manager"
click at [455, 307] on img "button" at bounding box center [488, 322] width 78 height 82
click at [476, 687] on span "Continue" at bounding box center [461, 688] width 39 height 12
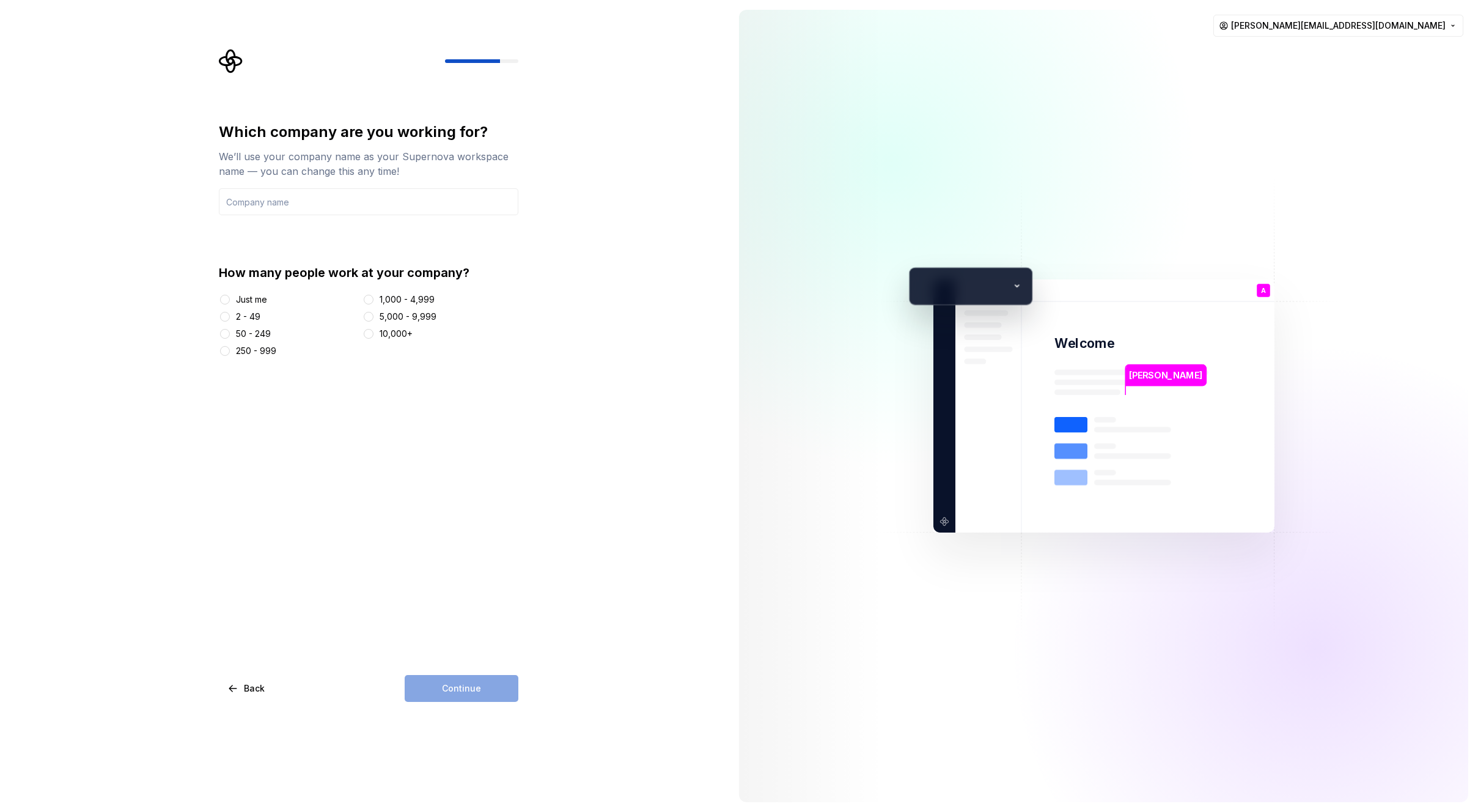
click at [251, 318] on div "2 - 49" at bounding box center [248, 317] width 25 height 12
click at [230, 318] on button "2 - 49" at bounding box center [225, 317] width 10 height 10
click at [434, 205] on input "text" at bounding box center [368, 201] width 299 height 27
type input "Broadridge"
click at [452, 681] on button "Continue" at bounding box center [462, 688] width 114 height 27
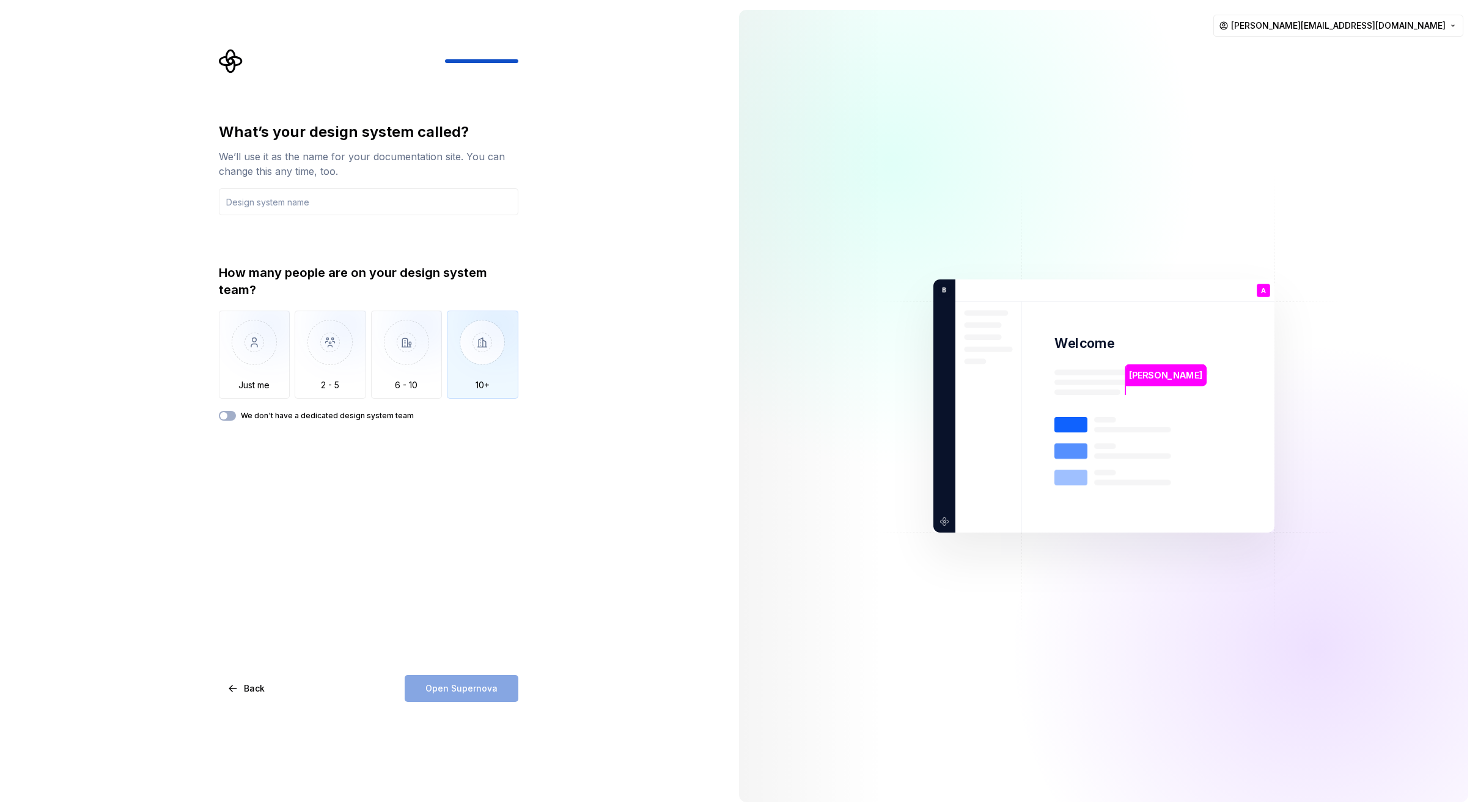
click at [487, 366] on img "button" at bounding box center [482, 351] width 72 height 82
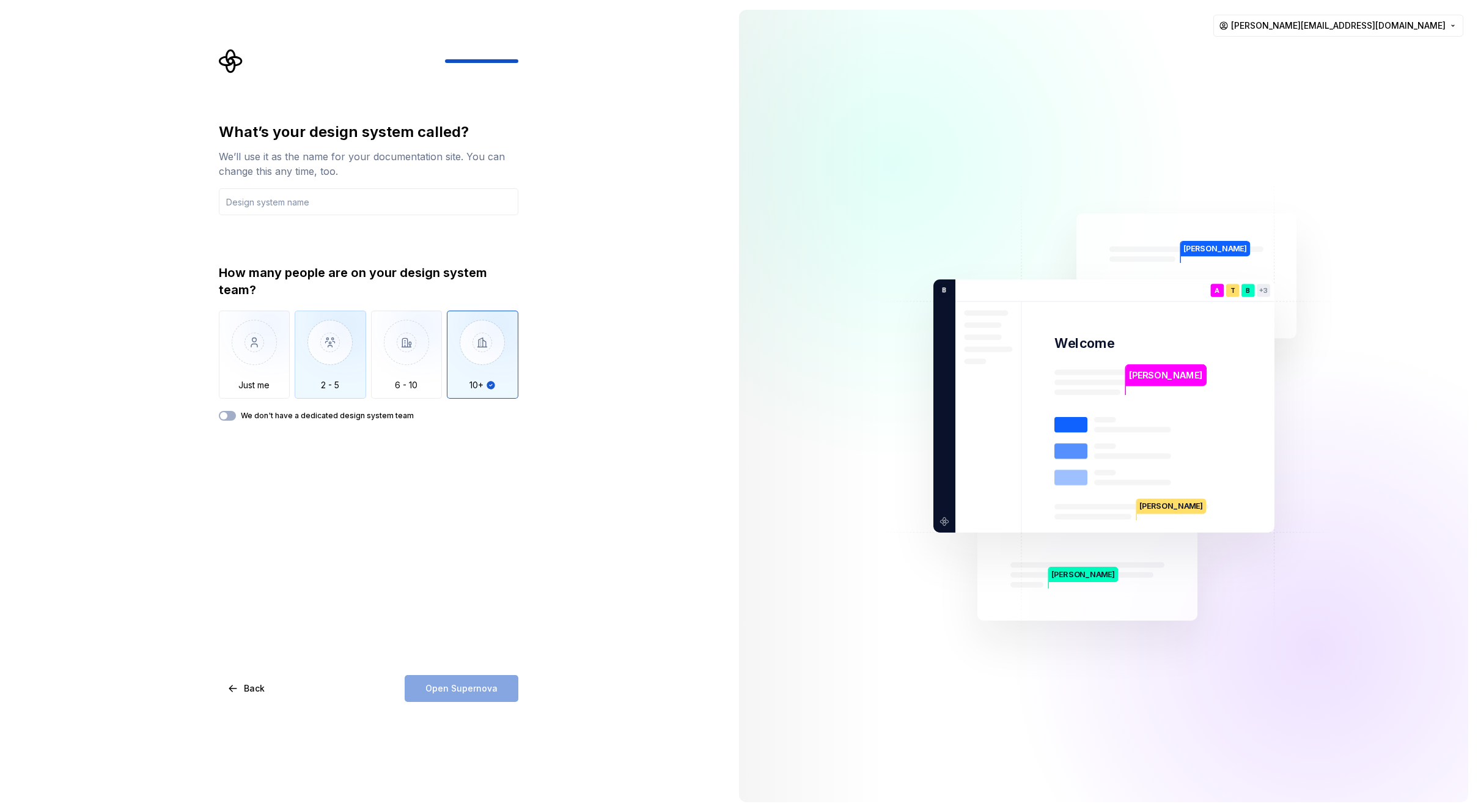
click at [340, 377] on img "button" at bounding box center [331, 351] width 72 height 82
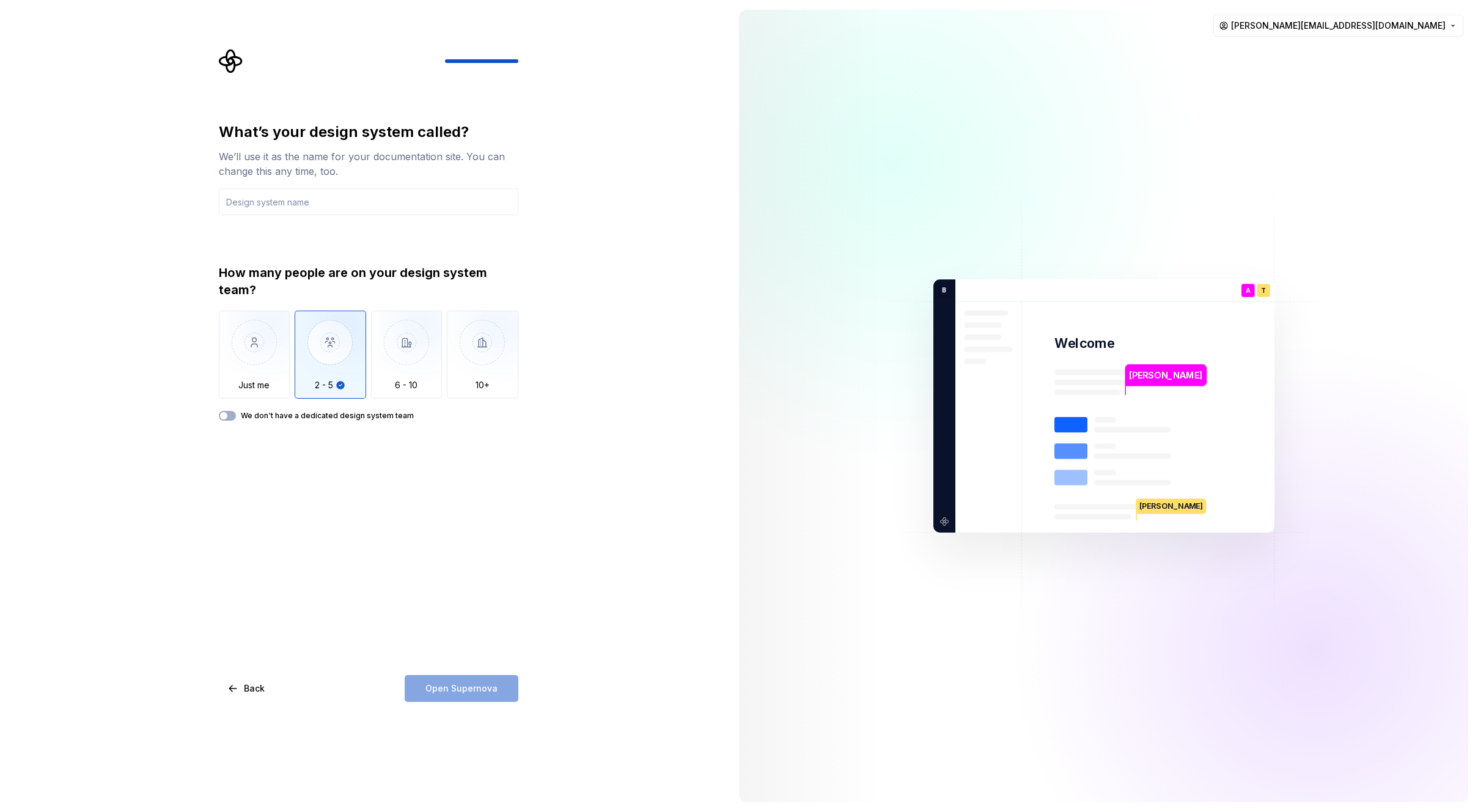
click at [647, 287] on div "What’s your design system called? We’ll use it as the name for your documentati…" at bounding box center [364, 406] width 730 height 812
click at [228, 415] on icon "button" at bounding box center [224, 415] width 10 height 7
click at [228, 415] on span "button" at bounding box center [231, 415] width 7 height 7
click at [451, 680] on div "Open Supernova" at bounding box center [462, 688] width 114 height 27
click at [299, 215] on div "What’s your design system called? We’ll use it as the name for your documentati…" at bounding box center [368, 271] width 299 height 298
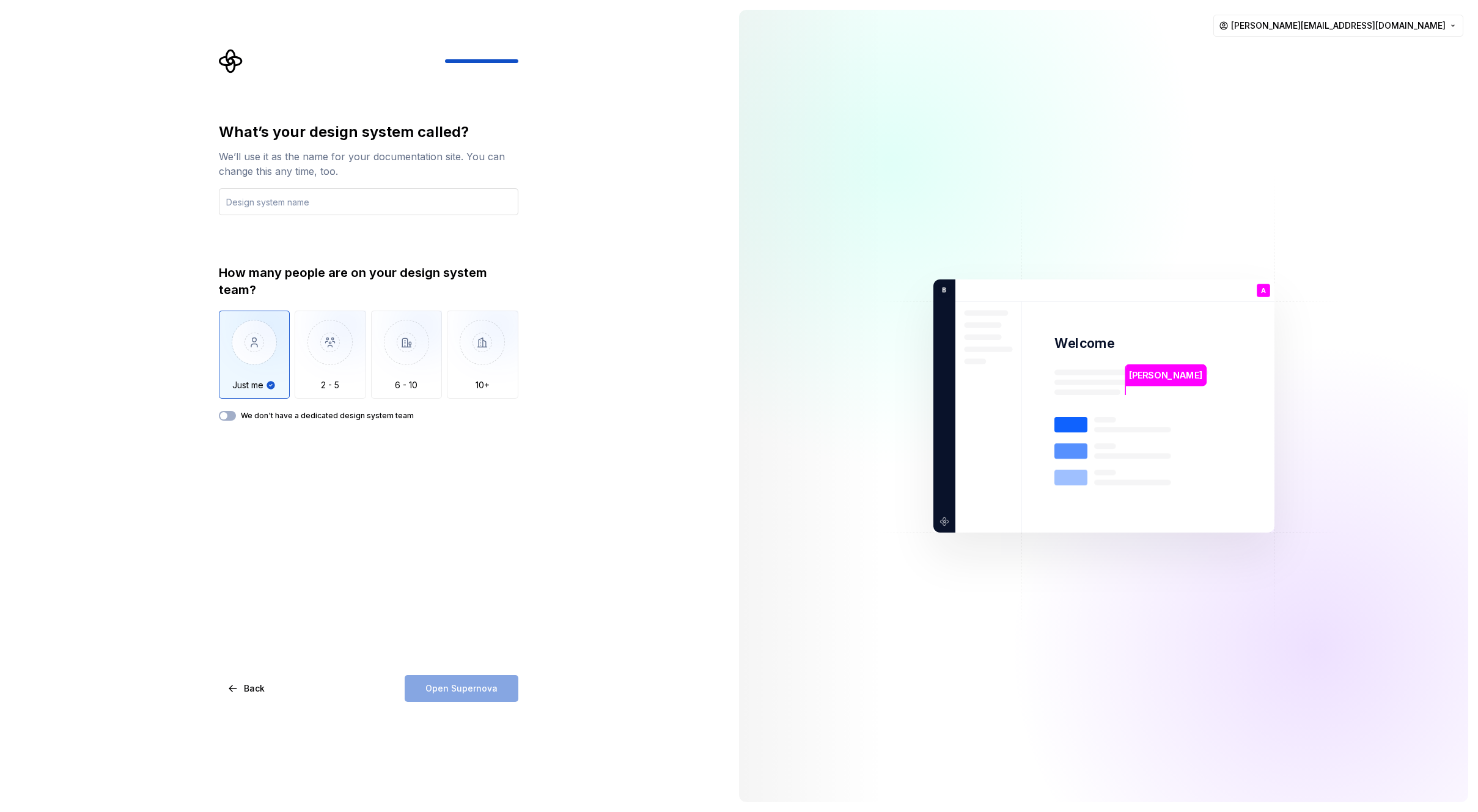
click at [312, 196] on input "text" at bounding box center [368, 201] width 299 height 27
type input "Design System"
click at [484, 692] on span "Open Supernova" at bounding box center [462, 688] width 73 height 12
